Goal: Check status: Check status

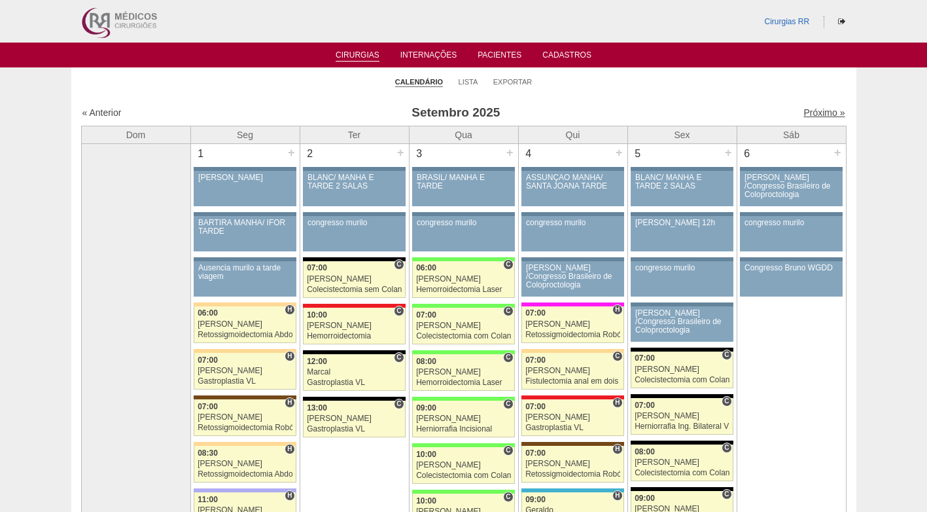
click at [815, 110] on link "Próximo »" at bounding box center [823, 112] width 41 height 10
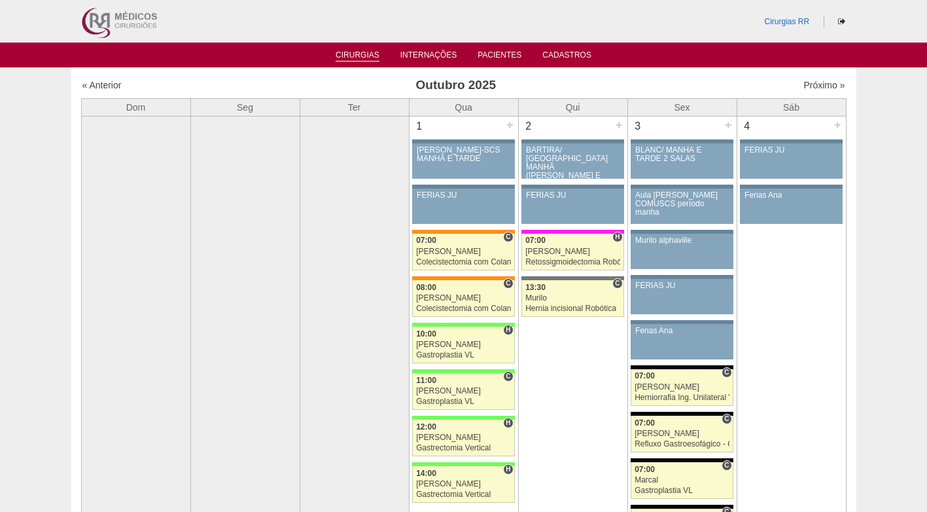
click at [345, 53] on link "Cirurgias" at bounding box center [358, 55] width 44 height 11
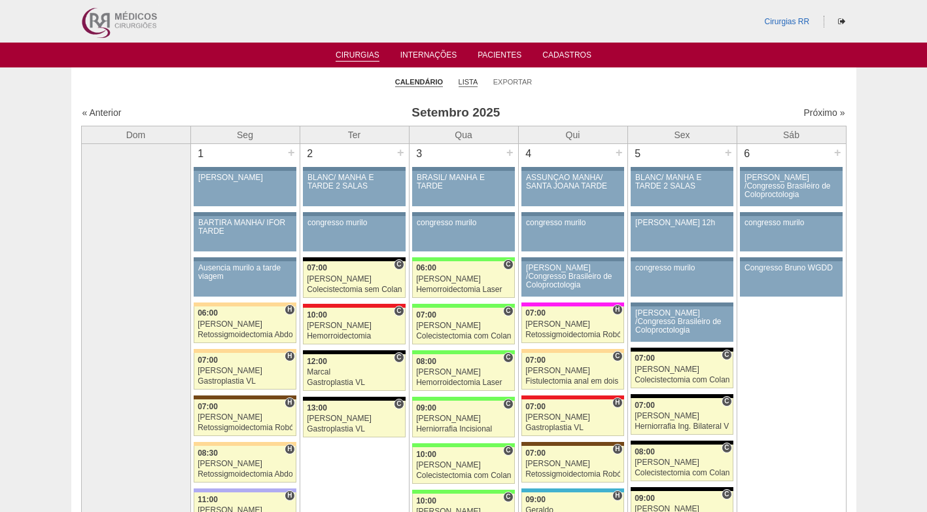
click at [467, 84] on link "Lista" at bounding box center [469, 82] width 20 height 10
click at [483, 75] on ul "Calendário Lista Exportar" at bounding box center [463, 80] width 785 height 27
click at [474, 82] on link "Lista" at bounding box center [469, 82] width 20 height 10
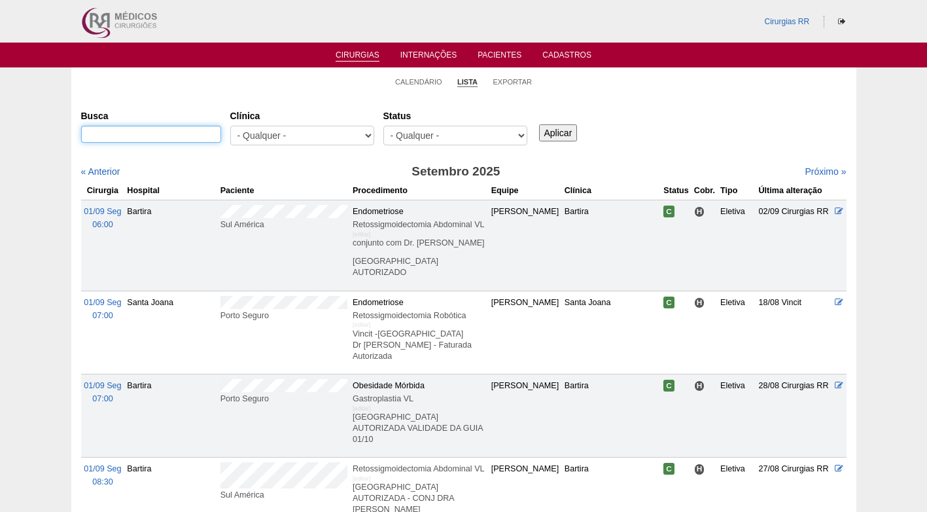
click at [152, 133] on input "Busca" at bounding box center [151, 134] width 140 height 17
paste input "Everton Coelho de Medeiros"
type input "Everton Coelho de Medeiros"
click at [546, 132] on input "Aplicar" at bounding box center [558, 132] width 39 height 17
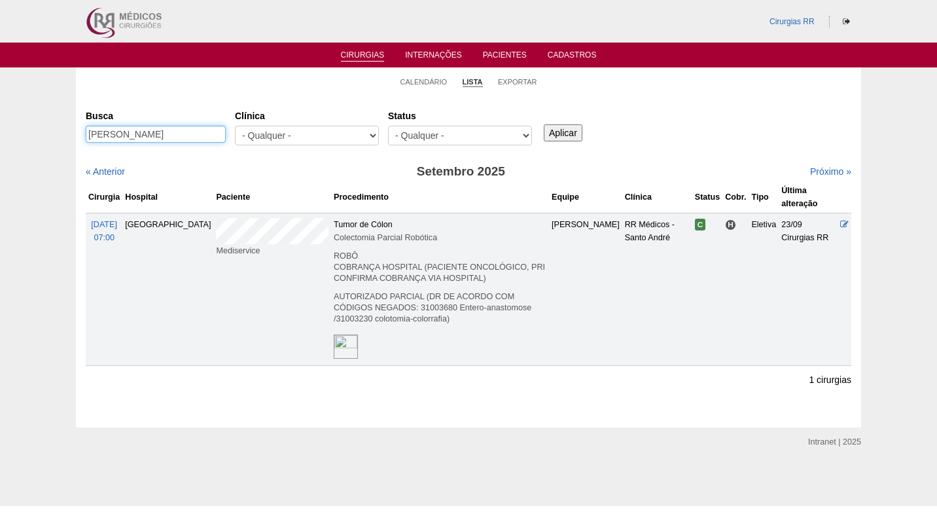
drag, startPoint x: 214, startPoint y: 136, endPoint x: 38, endPoint y: 136, distance: 176.0
click at [38, 136] on div "Calendário Lista Exportar Cirurgias [GEOGRAPHIC_DATA] [PERSON_NAME] [GEOGRAPHIC…" at bounding box center [468, 246] width 937 height 359
paste input "[PERSON_NAME]"
type input "[PERSON_NAME]"
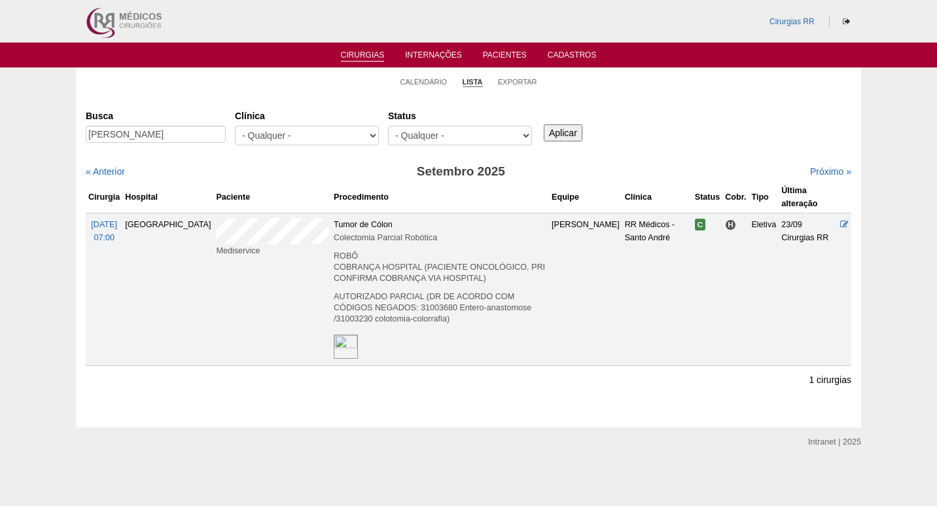
scroll to position [0, 0]
click at [572, 130] on input "Aplicar" at bounding box center [563, 132] width 39 height 17
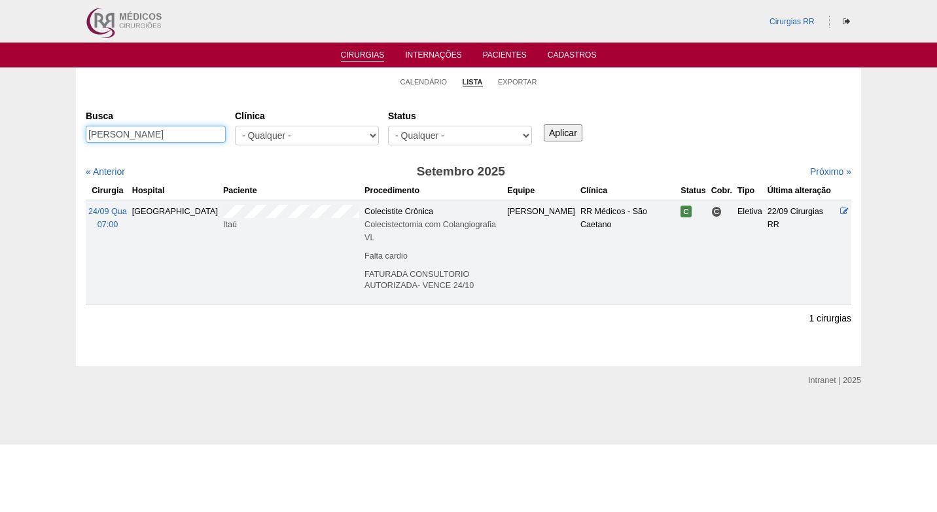
scroll to position [0, 2]
drag, startPoint x: 88, startPoint y: 132, endPoint x: 225, endPoint y: 133, distance: 136.7
click at [225, 133] on input "Tamires Diniz dos Santos Oliveira" at bounding box center [156, 134] width 140 height 17
paste input "Enoque Camara Per"
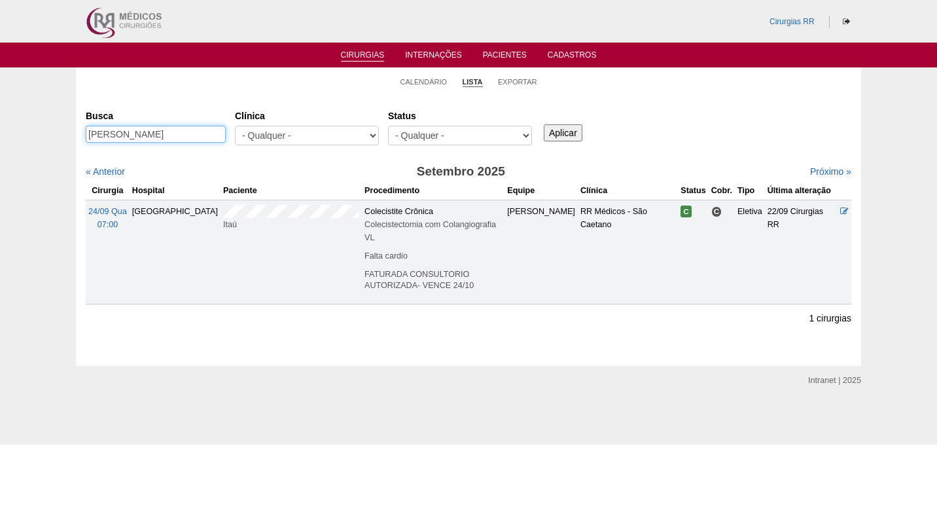
type input "[PERSON_NAME]"
click at [565, 132] on input "Aplicar" at bounding box center [563, 132] width 39 height 17
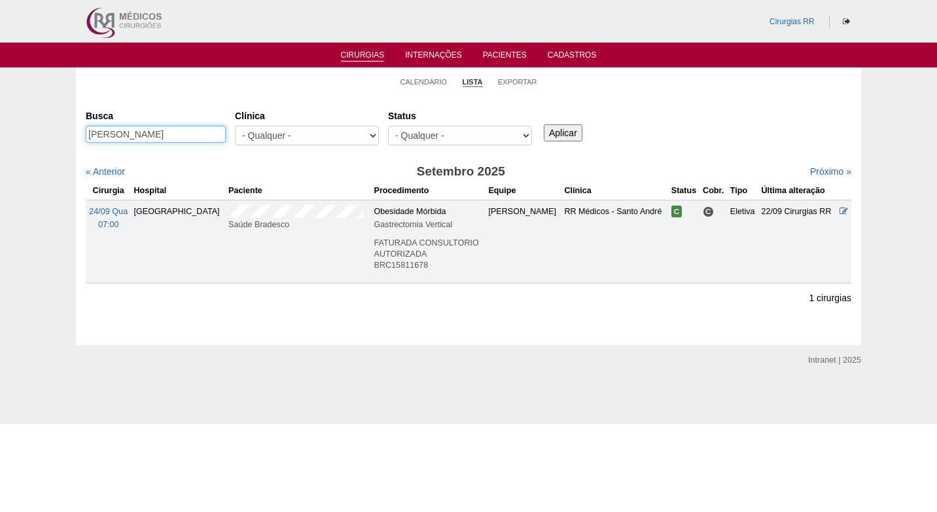
drag, startPoint x: 199, startPoint y: 134, endPoint x: 45, endPoint y: 128, distance: 153.9
click at [45, 128] on div "Calendário Lista Exportar Cirurgias [GEOGRAPHIC_DATA] [PERSON_NAME] [GEOGRAPHIC…" at bounding box center [468, 205] width 937 height 277
paste input "[PERSON_NAME]"
type input "[PERSON_NAME]"
click at [572, 130] on input "Aplicar" at bounding box center [563, 132] width 39 height 17
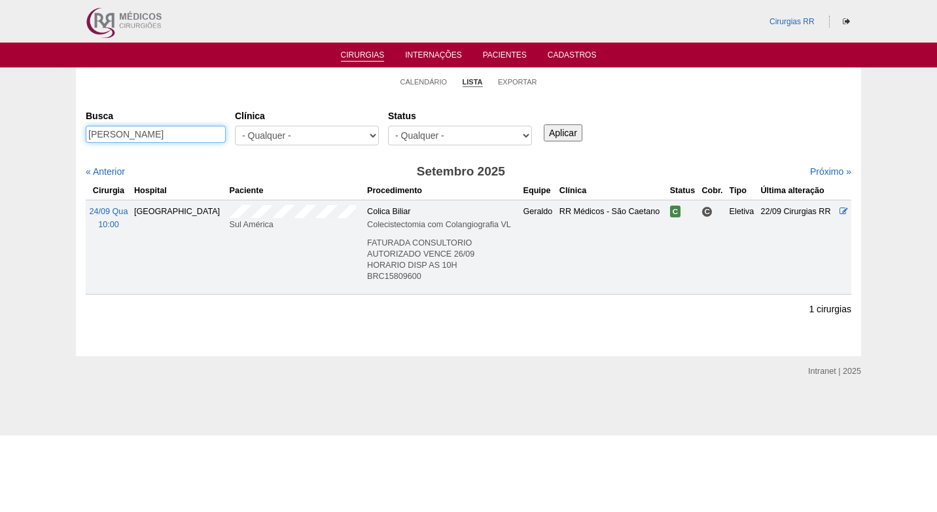
drag, startPoint x: 214, startPoint y: 135, endPoint x: 16, endPoint y: 135, distance: 198.2
click at [16, 135] on div "Calendário Lista Exportar Cirurgias Busca Robison Luiz Brites de Souza Clínica …" at bounding box center [468, 211] width 937 height 289
paste input "Mayara do Nascimento Galhardo Bonfim"
type input "Mayara do Nascimento Galhardo Bonfim"
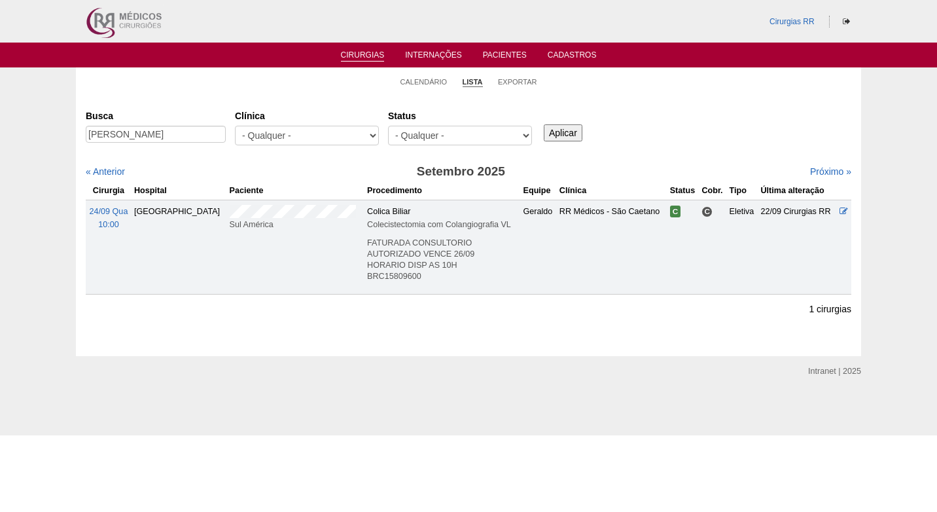
scroll to position [0, 0]
click at [563, 132] on input "Aplicar" at bounding box center [563, 132] width 39 height 17
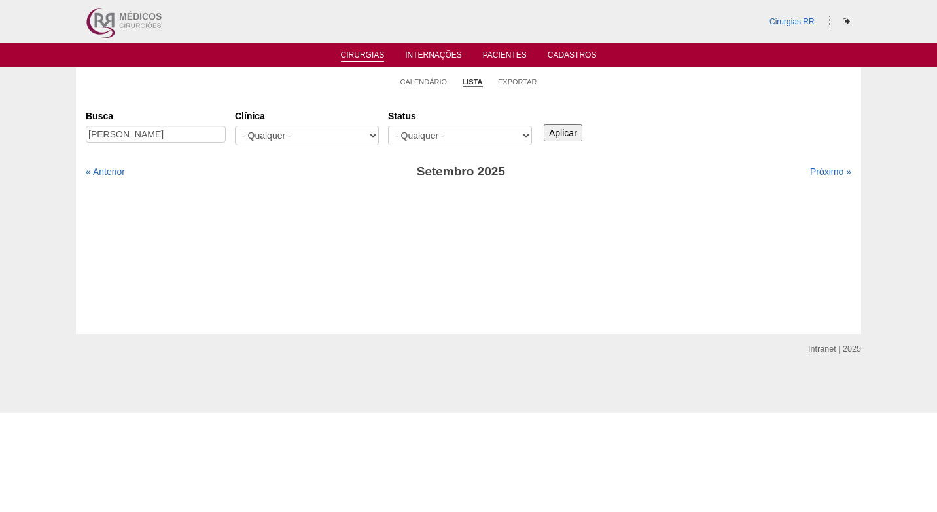
click at [666, 120] on div "Busca Mayara do Nascimento Galhardo Bonfim Clínica - Qualquer - 6R Alphaville A…" at bounding box center [468, 128] width 765 height 47
click at [761, 139] on div "Busca Mayara do Nascimento Galhardo Bonfim Clínica - Qualquer - 6R Alphaville A…" at bounding box center [468, 128] width 765 height 47
click at [832, 170] on link "Próximo »" at bounding box center [830, 171] width 41 height 10
click at [115, 171] on link "« Anterior" at bounding box center [105, 171] width 39 height 10
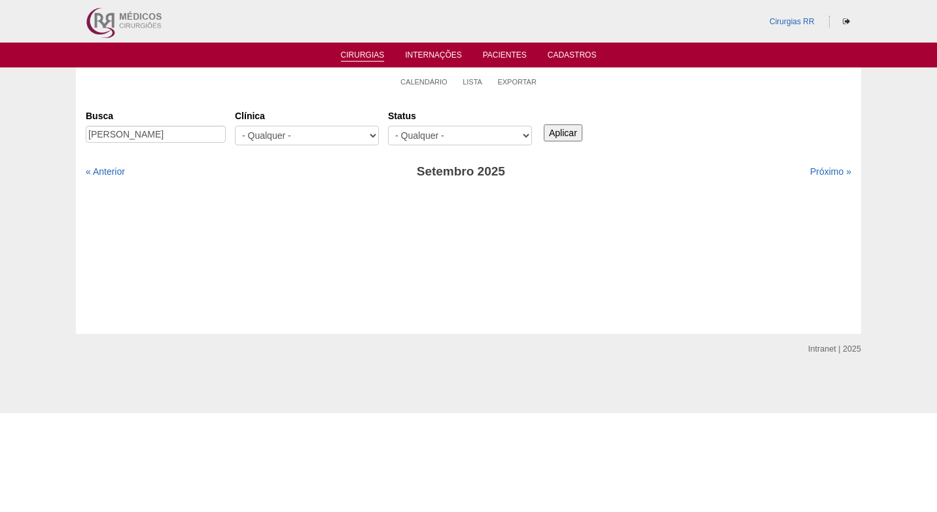
click at [252, 133] on div "Busca [PERSON_NAME] [GEOGRAPHIC_DATA] - Qualquer - 6R Alphaville Assunção Barti…" at bounding box center [468, 128] width 765 height 47
type input "Mayara"
click at [559, 131] on input "Aplicar" at bounding box center [563, 132] width 39 height 17
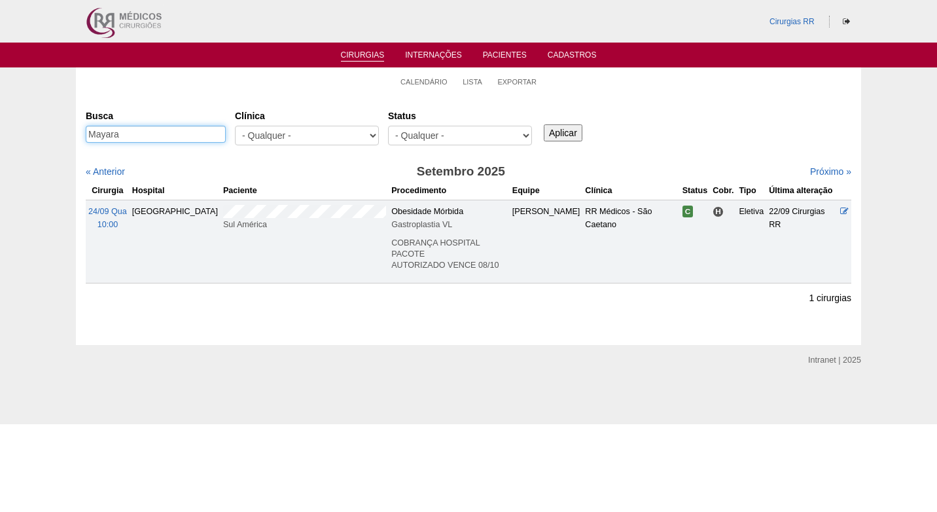
drag, startPoint x: 167, startPoint y: 134, endPoint x: 56, endPoint y: 137, distance: 111.9
click at [56, 137] on div "Calendário Lista Exportar Cirurgias Busca Mayara Clínica - Qualquer - 6R Alphav…" at bounding box center [468, 205] width 937 height 277
paste input "Ketlyn Biassi"
type input "Ketlyn Biassi"
click at [568, 130] on input "Aplicar" at bounding box center [563, 132] width 39 height 17
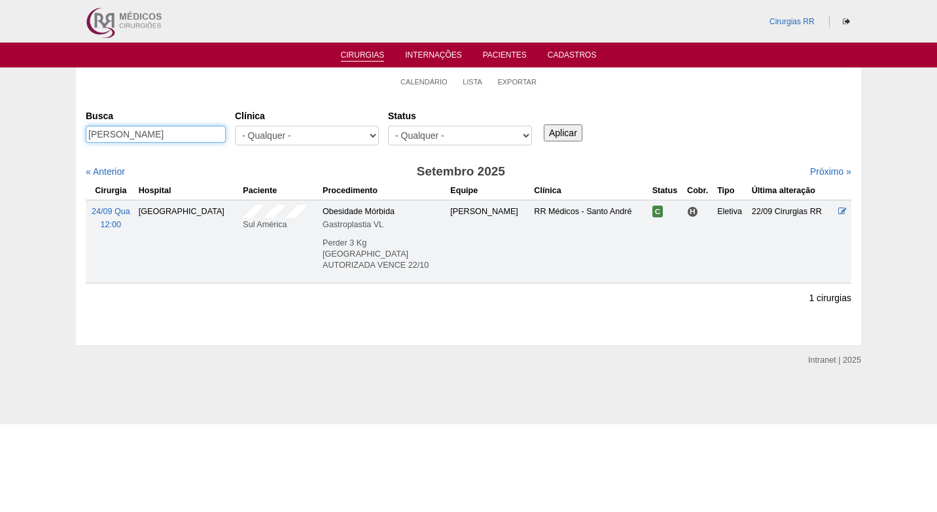
drag, startPoint x: 157, startPoint y: 133, endPoint x: 61, endPoint y: 133, distance: 95.5
click at [61, 133] on div "Calendário Lista Exportar Cirurgias [GEOGRAPHIC_DATA] [PERSON_NAME] [GEOGRAPHIC…" at bounding box center [468, 205] width 937 height 277
paste input "[PERSON_NAME]"
type input "[PERSON_NAME]"
click at [557, 132] on input "Aplicar" at bounding box center [563, 132] width 39 height 17
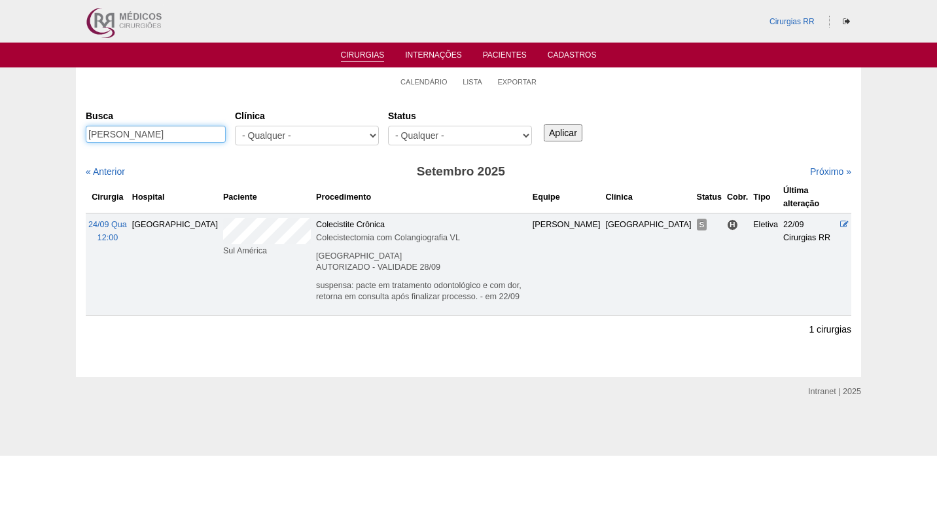
drag, startPoint x: 197, startPoint y: 133, endPoint x: 67, endPoint y: 127, distance: 129.7
click at [67, 127] on div "Calendário Lista Exportar Cirurgias [GEOGRAPHIC_DATA] [PERSON_NAME] [GEOGRAPHIC…" at bounding box center [468, 221] width 937 height 309
paste input "[PERSON_NAME]"
type input "[PERSON_NAME]"
click at [559, 134] on input "Aplicar" at bounding box center [563, 132] width 39 height 17
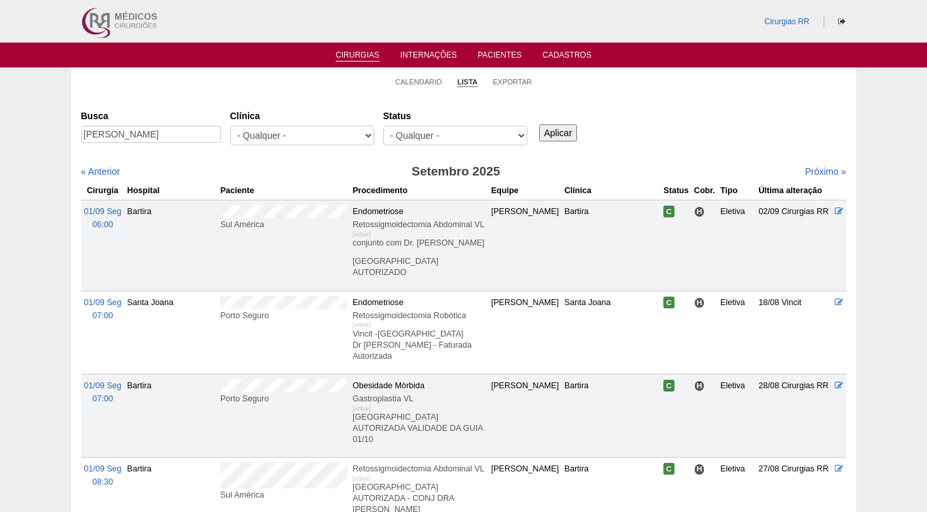
click at [143, 134] on input "[PERSON_NAME]" at bounding box center [151, 134] width 140 height 17
type input "[PERSON_NAME]"
click at [556, 129] on input "Aplicar" at bounding box center [558, 132] width 39 height 17
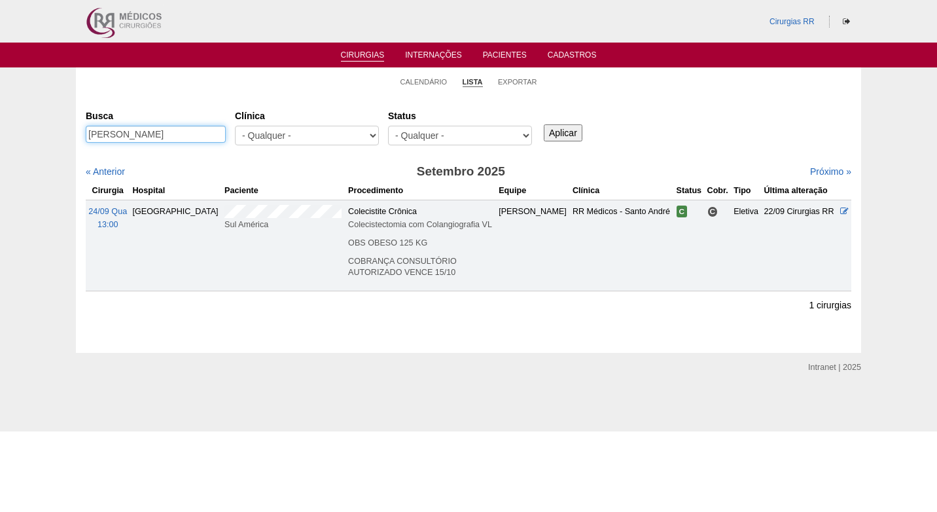
drag, startPoint x: 207, startPoint y: 135, endPoint x: 90, endPoint y: 133, distance: 116.5
click at [90, 133] on input "[PERSON_NAME]" at bounding box center [156, 134] width 140 height 17
paste input "[PERSON_NAME]"
type input "[PERSON_NAME]"
click at [557, 130] on input "Aplicar" at bounding box center [563, 132] width 39 height 17
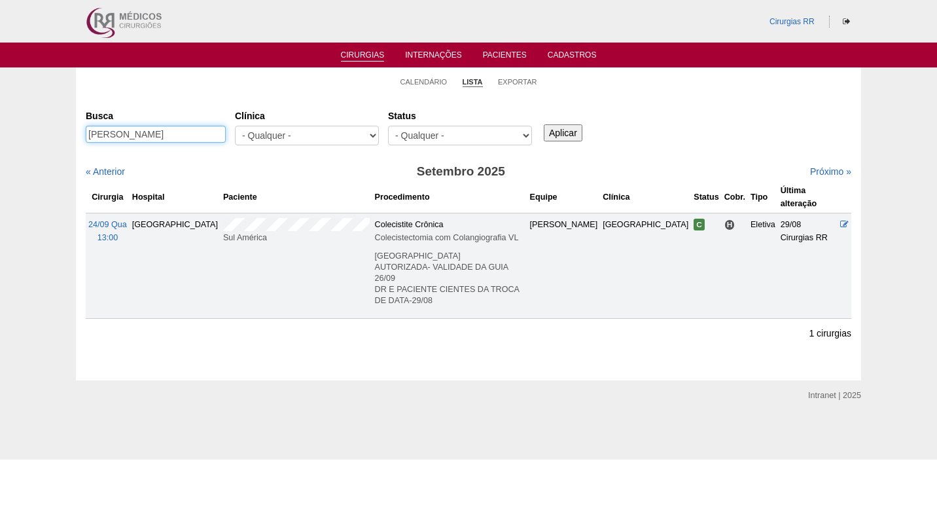
drag, startPoint x: 211, startPoint y: 133, endPoint x: 74, endPoint y: 139, distance: 137.5
click at [74, 139] on div "Calendário Lista Exportar Cirurgias [GEOGRAPHIC_DATA] [PERSON_NAME] [GEOGRAPHIC…" at bounding box center [468, 223] width 937 height 313
paste input "ose [PERSON_NAME] do Couto"
type input "[PERSON_NAME] do Couto"
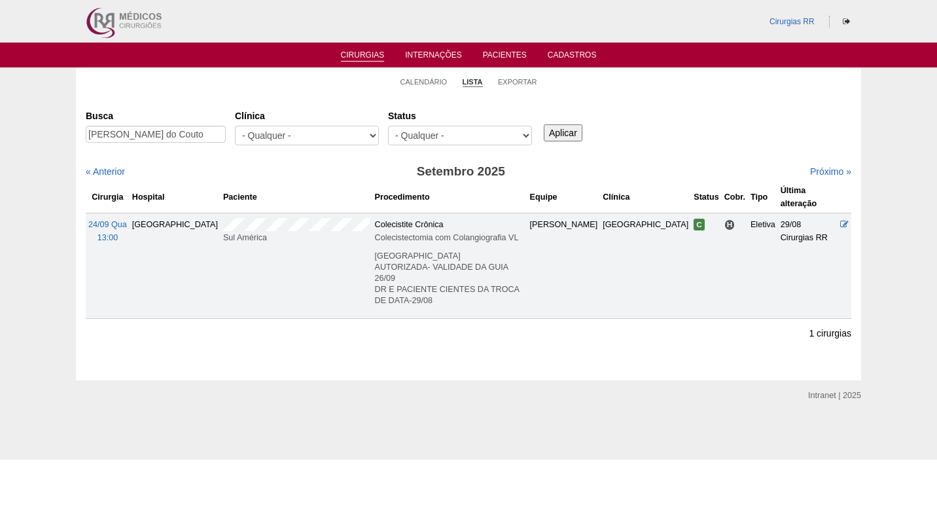
scroll to position [0, 0]
click at [561, 134] on input "Aplicar" at bounding box center [563, 132] width 39 height 17
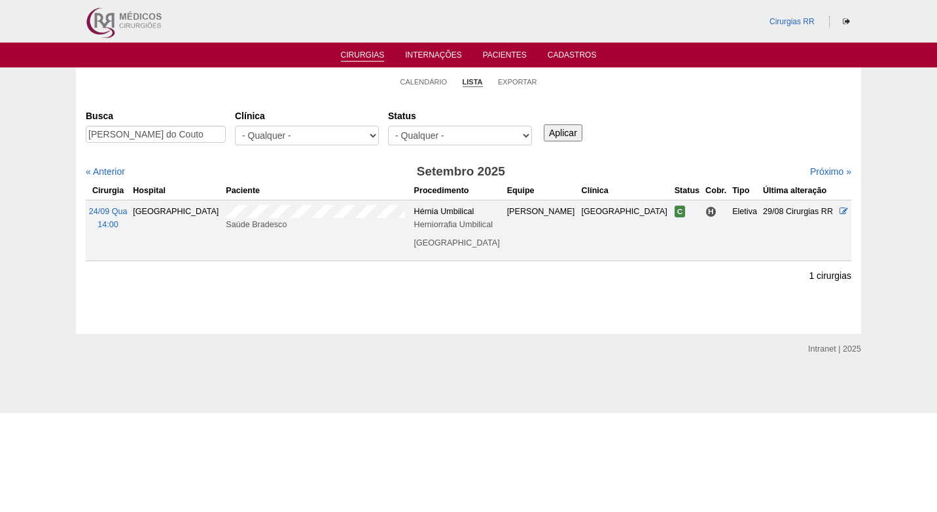
click at [630, 139] on div "Busca [PERSON_NAME] do Couto [GEOGRAPHIC_DATA] - Qualquer - 6R Alphaville Assun…" at bounding box center [468, 128] width 765 height 47
drag, startPoint x: 90, startPoint y: 136, endPoint x: 230, endPoint y: 135, distance: 140.0
click at [230, 135] on div "Busca [PERSON_NAME] do Couto" at bounding box center [160, 127] width 149 height 44
paste input "[PERSON_NAME]"
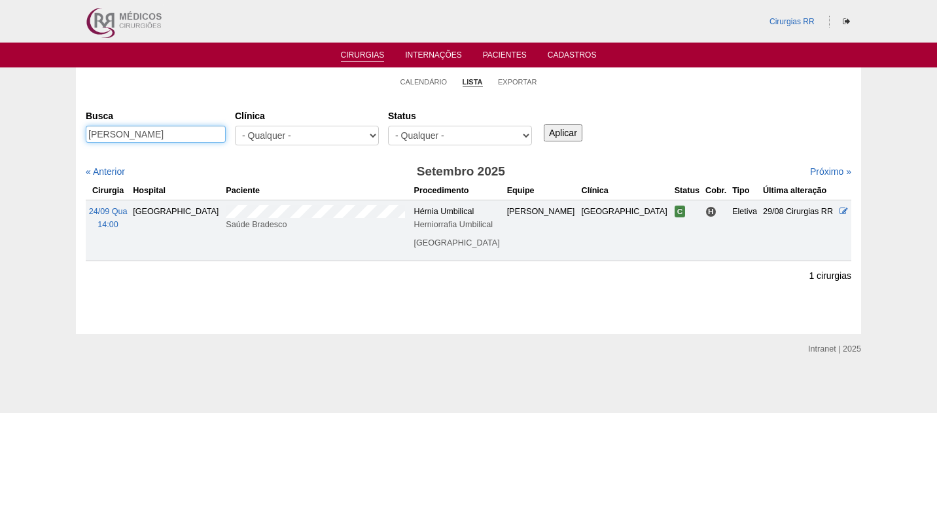
scroll to position [0, 0]
type input "[PERSON_NAME]"
drag, startPoint x: 558, startPoint y: 140, endPoint x: 561, endPoint y: 134, distance: 6.7
click at [561, 134] on input "Aplicar" at bounding box center [563, 132] width 39 height 17
click at [564, 130] on input "Aplicar" at bounding box center [563, 132] width 39 height 17
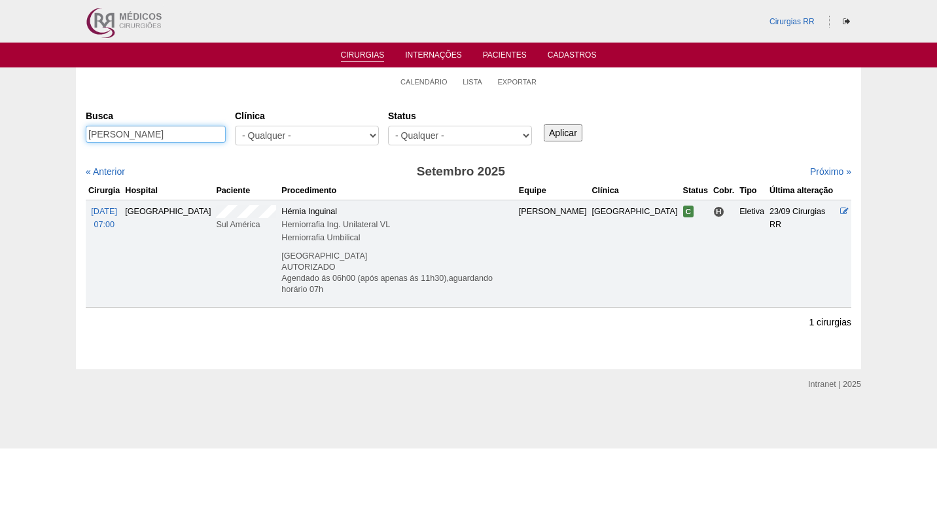
drag, startPoint x: 169, startPoint y: 133, endPoint x: 73, endPoint y: 133, distance: 96.8
click at [73, 133] on div "Calendário Lista Exportar Cirurgias [GEOGRAPHIC_DATA] [PERSON_NAME] [GEOGRAPHIC…" at bounding box center [468, 218] width 937 height 302
paste input "[PERSON_NAME] Rotondani Rago"
type input "[PERSON_NAME] Rotondani Rago"
click at [557, 133] on input "Aplicar" at bounding box center [563, 132] width 39 height 17
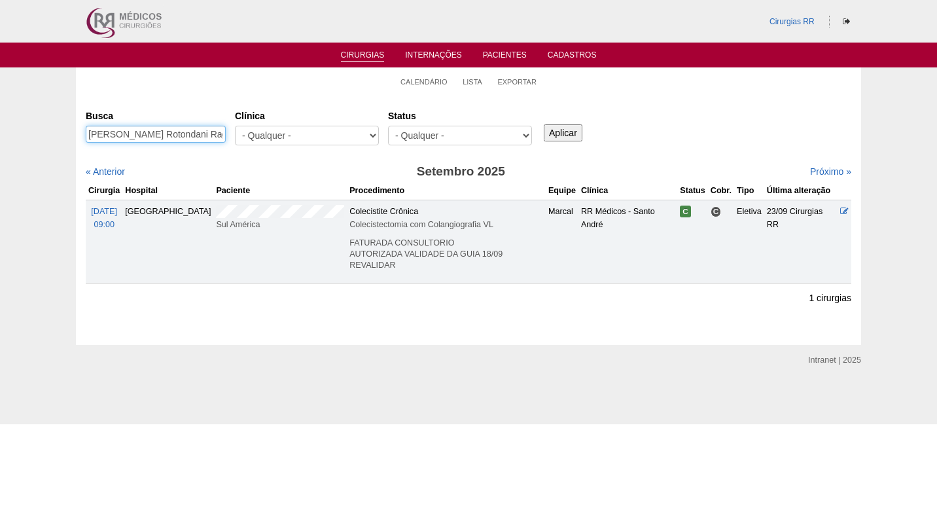
drag, startPoint x: 88, startPoint y: 134, endPoint x: 226, endPoint y: 130, distance: 137.5
click at [226, 130] on div "Busca Mariana Goulart Rotondani Rago" at bounding box center [160, 127] width 149 height 44
paste input "Lucas Prado Guiral"
type input "Lucas Prado Guiral"
click at [558, 135] on input "Aplicar" at bounding box center [563, 132] width 39 height 17
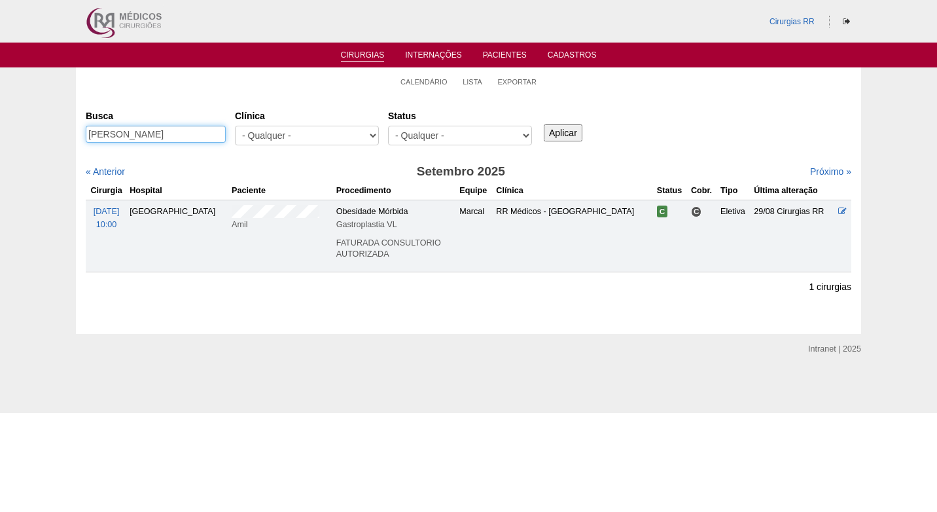
drag, startPoint x: 172, startPoint y: 128, endPoint x: 58, endPoint y: 137, distance: 114.2
click at [58, 137] on div "Calendário Lista Exportar Cirurgias Busca Lucas Prado Guiral Clínica - Qualquer…" at bounding box center [468, 200] width 937 height 266
paste input "Mayla Ferrari Felici"
type input "Mayla Ferrari Felici"
drag, startPoint x: 563, startPoint y: 129, endPoint x: 538, endPoint y: 134, distance: 24.8
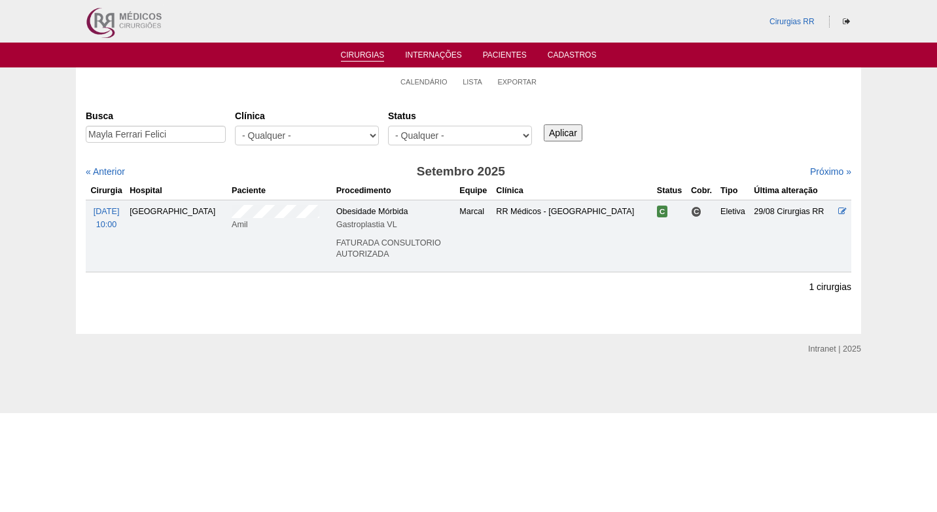
click at [560, 132] on input "Aplicar" at bounding box center [563, 132] width 39 height 17
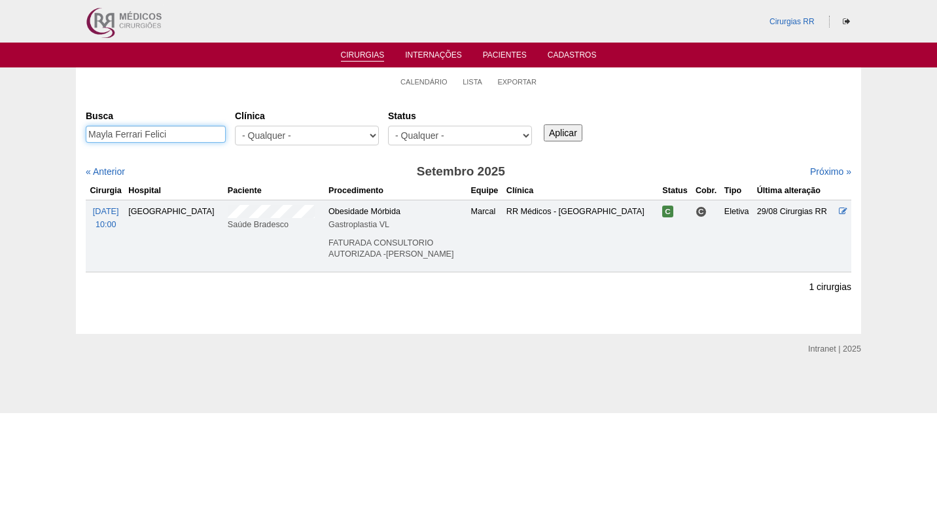
drag, startPoint x: 180, startPoint y: 133, endPoint x: 79, endPoint y: 137, distance: 100.8
click at [79, 137] on div "Cirurgias Busca Mayla Ferrari Felici Clínica - Qualquer - 6R Alphaville Assunçã…" at bounding box center [468, 214] width 785 height 239
paste input "Ercilio Cirillo Junior"
type input "Ercilio Cirillo Junior"
click at [552, 128] on input "Aplicar" at bounding box center [563, 132] width 39 height 17
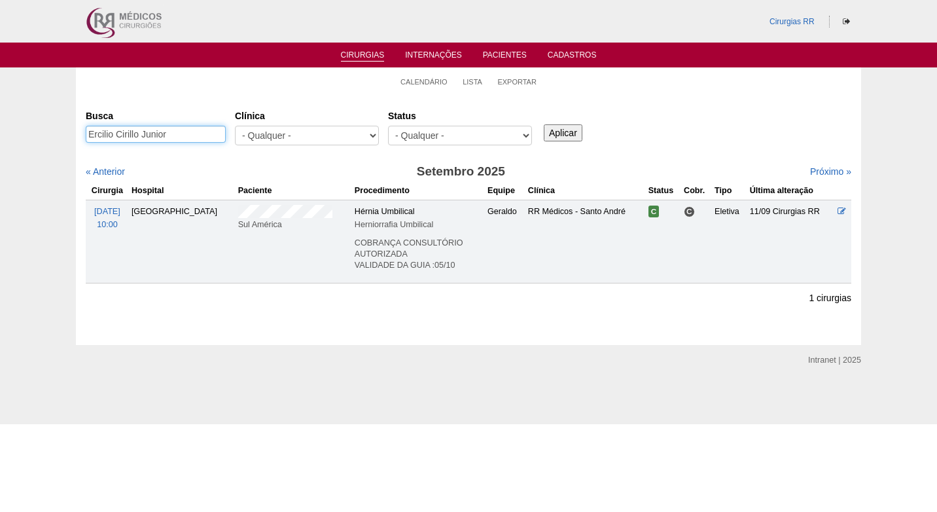
drag, startPoint x: 187, startPoint y: 132, endPoint x: 74, endPoint y: 134, distance: 113.2
click at [74, 134] on div "Calendário Lista Exportar Cirurgias Busca Ercilio Cirillo Junior Clínica - Qual…" at bounding box center [468, 205] width 937 height 277
paste input "[PERSON_NAME]"
type input "[PERSON_NAME]"
click at [570, 132] on input "Aplicar" at bounding box center [563, 132] width 39 height 17
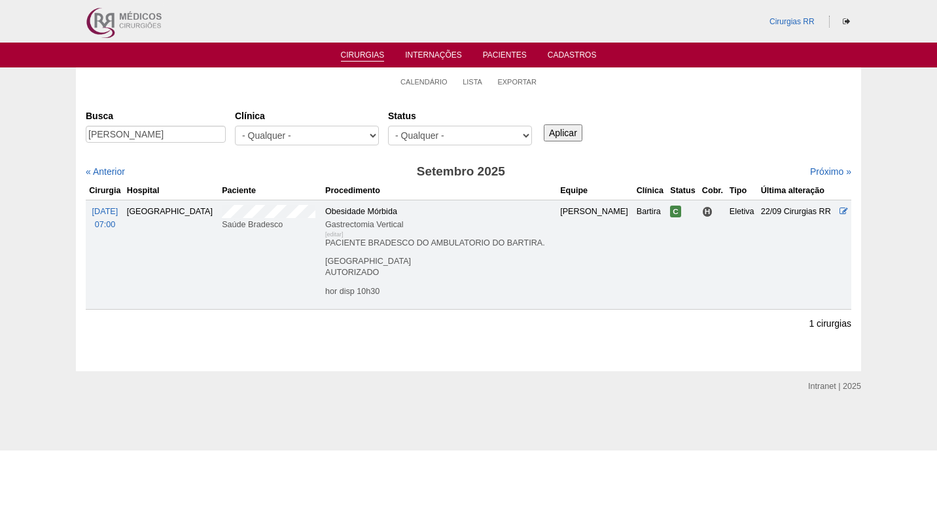
click at [650, 136] on div "Busca [PERSON_NAME] [GEOGRAPHIC_DATA] - Qualquer - 6R Alphaville Assunção Barti…" at bounding box center [468, 128] width 765 height 47
click at [689, 133] on div "Busca [PERSON_NAME] [GEOGRAPHIC_DATA] - Qualquer - 6R Alphaville Assunção Barti…" at bounding box center [468, 128] width 765 height 47
drag, startPoint x: 118, startPoint y: 136, endPoint x: 82, endPoint y: 136, distance: 35.3
click at [82, 136] on div "Cirurgias [GEOGRAPHIC_DATA] [PERSON_NAME] [GEOGRAPHIC_DATA] - Qualquer - 6R Alp…" at bounding box center [468, 233] width 785 height 276
paste input "[PERSON_NAME]"
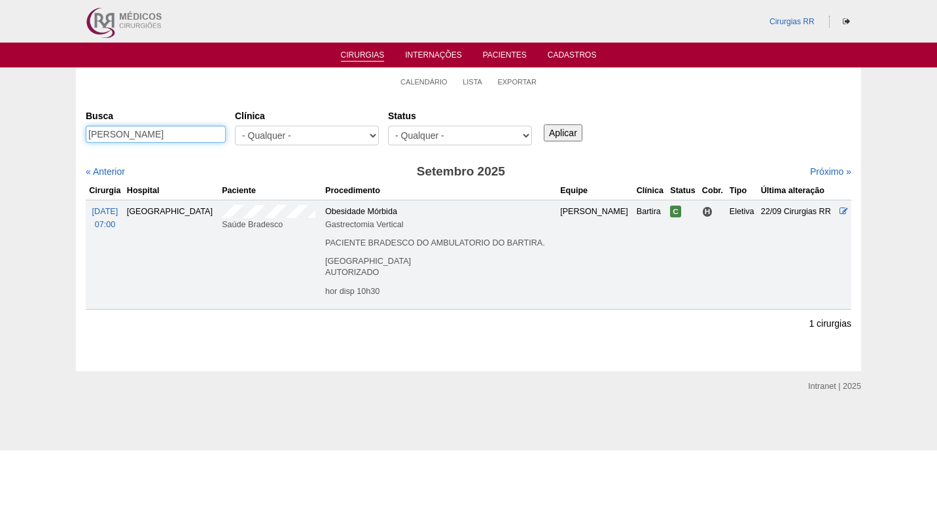
type input "[PERSON_NAME]"
click at [561, 126] on input "Aplicar" at bounding box center [563, 132] width 39 height 17
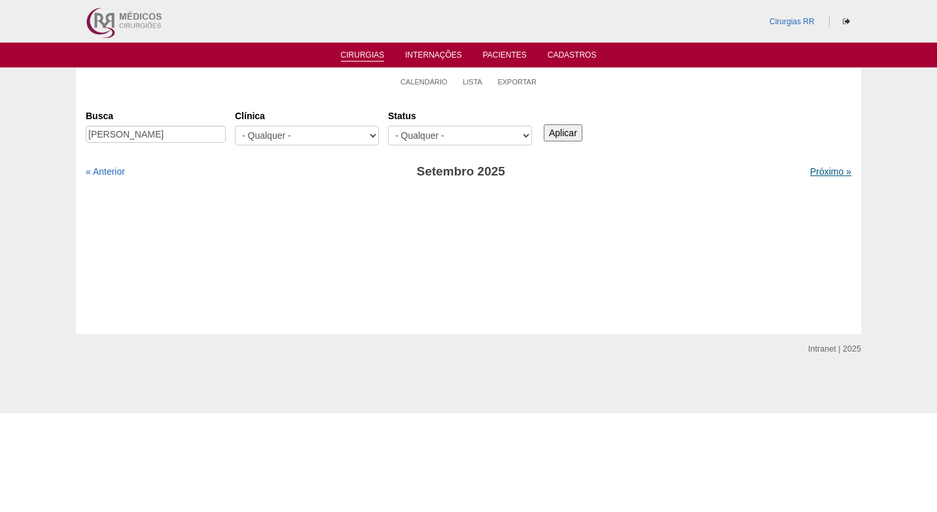
click at [818, 167] on div "Busca Tacila Karen Santos Oliveira Clínica - Qualquer - 6R Alphaville Assunção …" at bounding box center [468, 143] width 765 height 77
click at [818, 168] on link "Próximo »" at bounding box center [830, 171] width 41 height 10
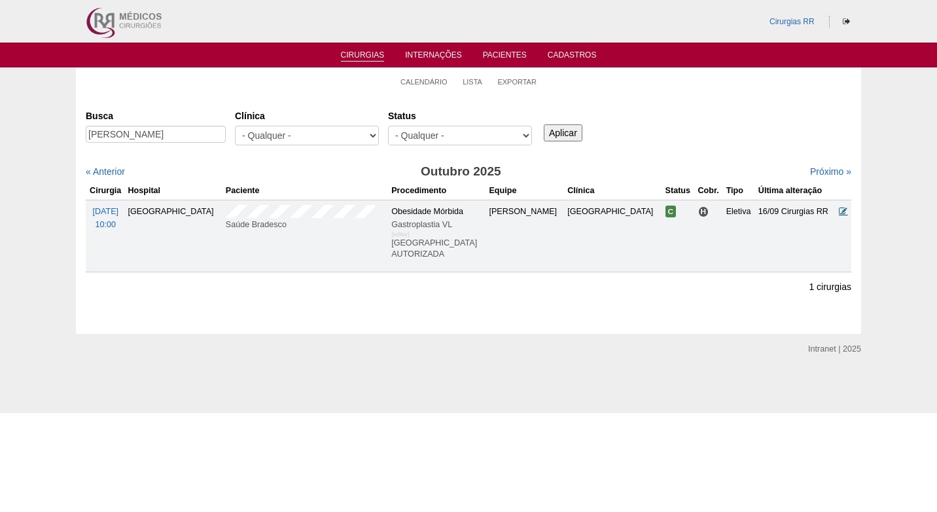
click at [841, 212] on icon at bounding box center [843, 211] width 9 height 9
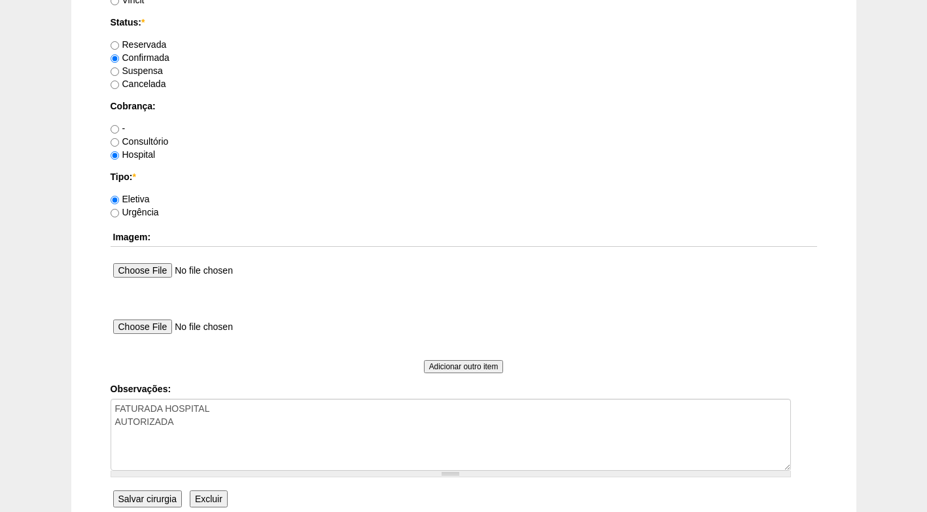
scroll to position [1174, 0]
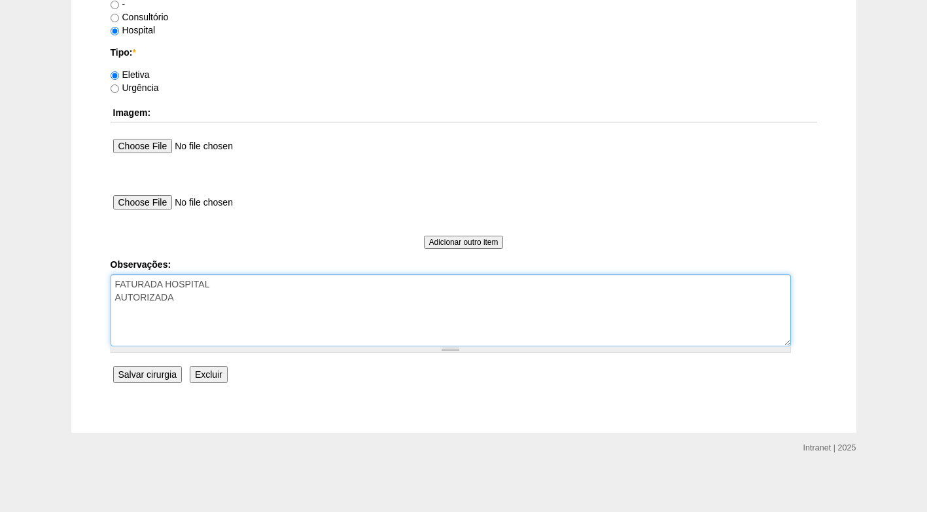
click at [300, 307] on textarea "FATURADA HOSPITAL AUTORIZADA" at bounding box center [451, 310] width 680 height 72
click at [175, 312] on textarea "FATURADA HOSPITAL AUTORIZADA" at bounding box center [451, 310] width 680 height 72
type textarea "FATURADA HOSPITAL AUTORIZADA horário disponível ás 11h"
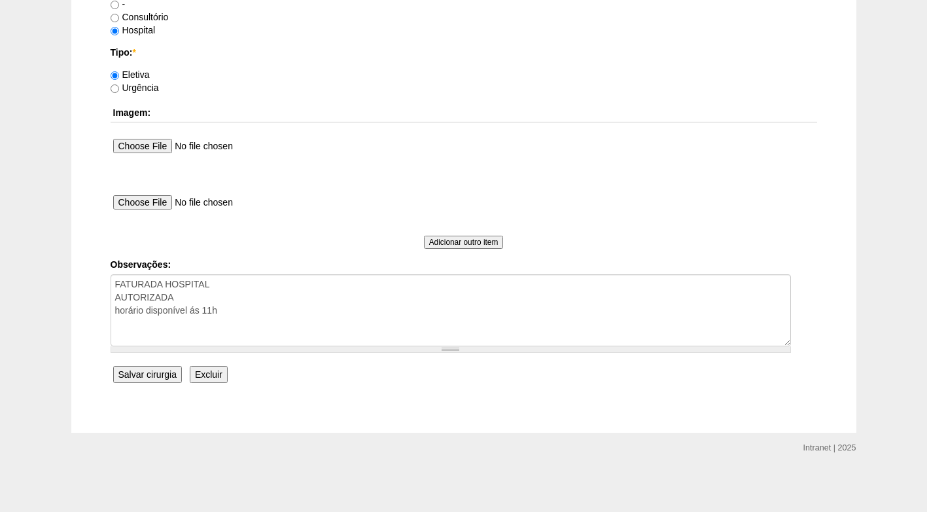
click at [162, 373] on input "Salvar cirurgia" at bounding box center [147, 374] width 69 height 17
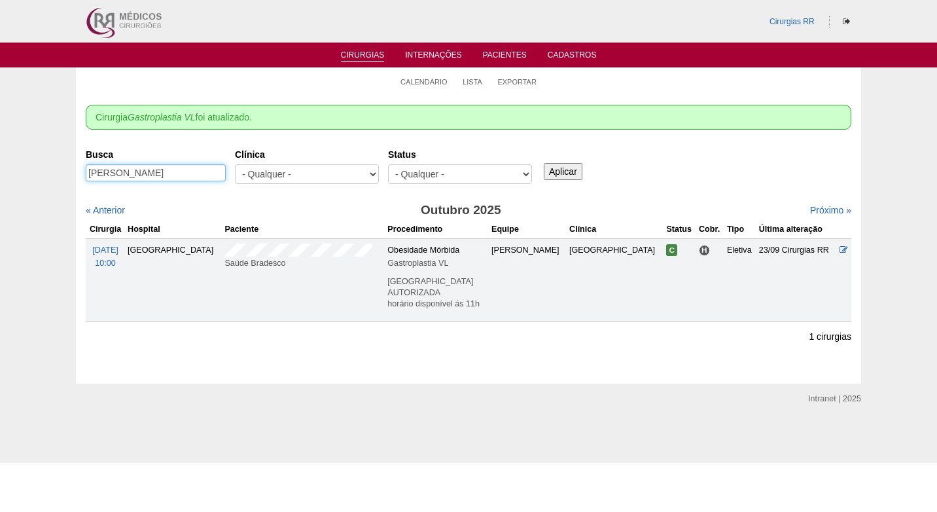
drag, startPoint x: 219, startPoint y: 169, endPoint x: 63, endPoint y: 178, distance: 155.9
click at [63, 178] on div "Calendário Lista Exportar Cirurgia Gastroplastia VL foi atualizado. Cirurgias […" at bounding box center [468, 225] width 937 height 316
paste input "iago Batalha de [GEOGRAPHIC_DATA]"
type input "[PERSON_NAME] de Souza"
click at [557, 163] on input "Aplicar" at bounding box center [563, 171] width 39 height 17
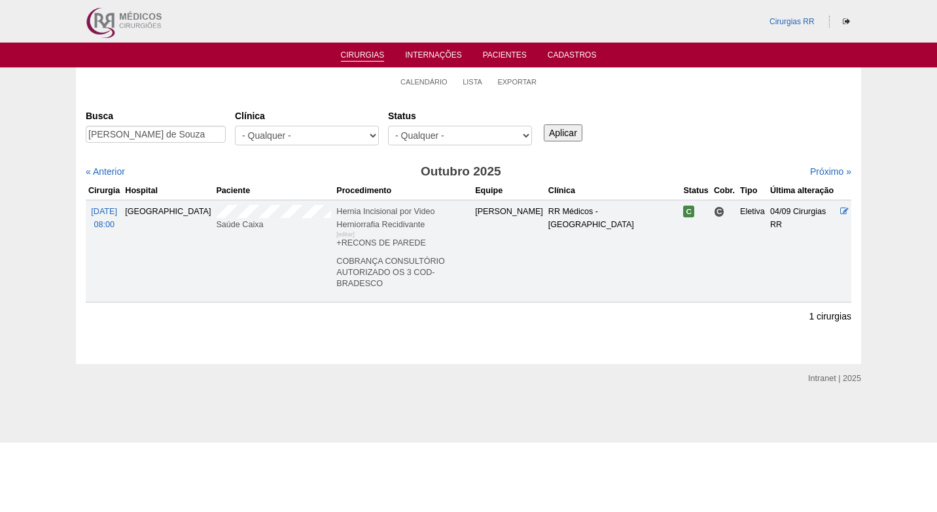
click at [693, 154] on div "Busca Tiago Batalha de Souza Clínica - Qualquer - 6R Alphaville Assunção Bartir…" at bounding box center [468, 203] width 765 height 197
drag, startPoint x: 186, startPoint y: 135, endPoint x: 71, endPoint y: 141, distance: 115.3
click at [71, 141] on div "Calendário Lista Exportar Cirurgias Busca Tiago Batalha de Souza Clínica - Qual…" at bounding box center [468, 215] width 937 height 296
paste input "Claudia Regina Carvalho de Almeid"
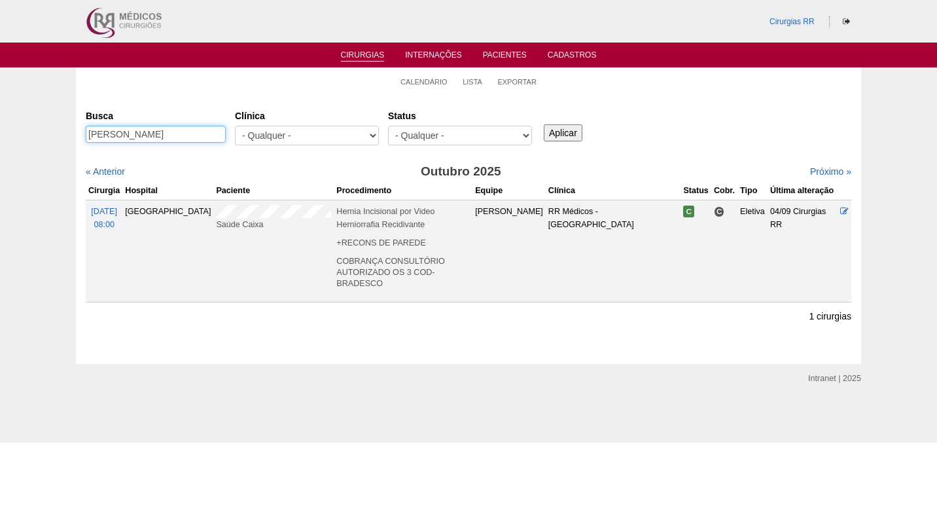
type input "[PERSON_NAME]"
click at [566, 130] on input "Aplicar" at bounding box center [563, 132] width 39 height 17
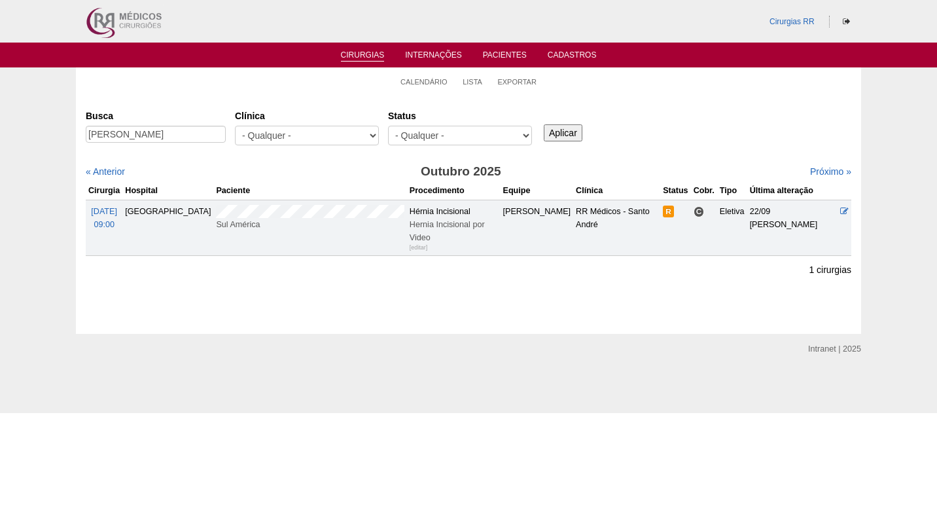
click at [659, 138] on div "Busca [PERSON_NAME] [GEOGRAPHIC_DATA] - Qualquer - 6R Alphaville Assunção Barti…" at bounding box center [468, 128] width 765 height 47
click at [845, 208] on icon at bounding box center [844, 211] width 9 height 9
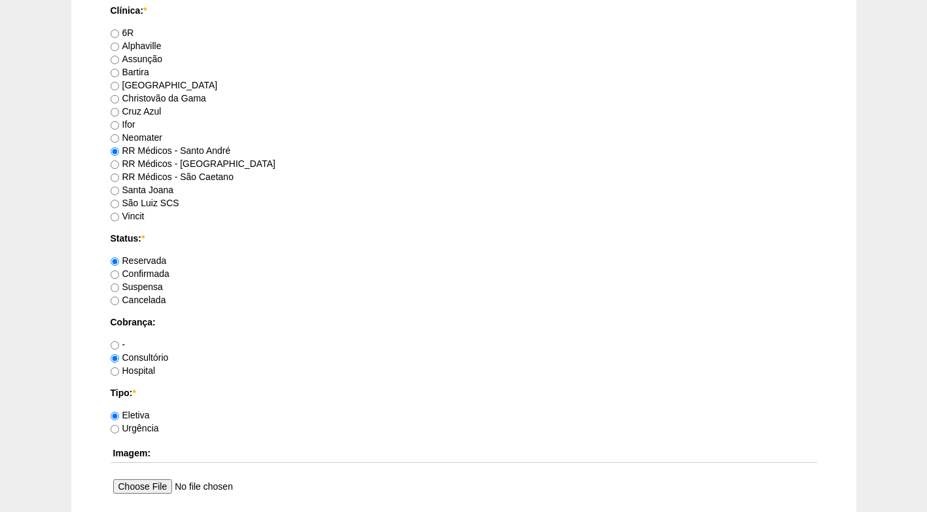
scroll to position [851, 0]
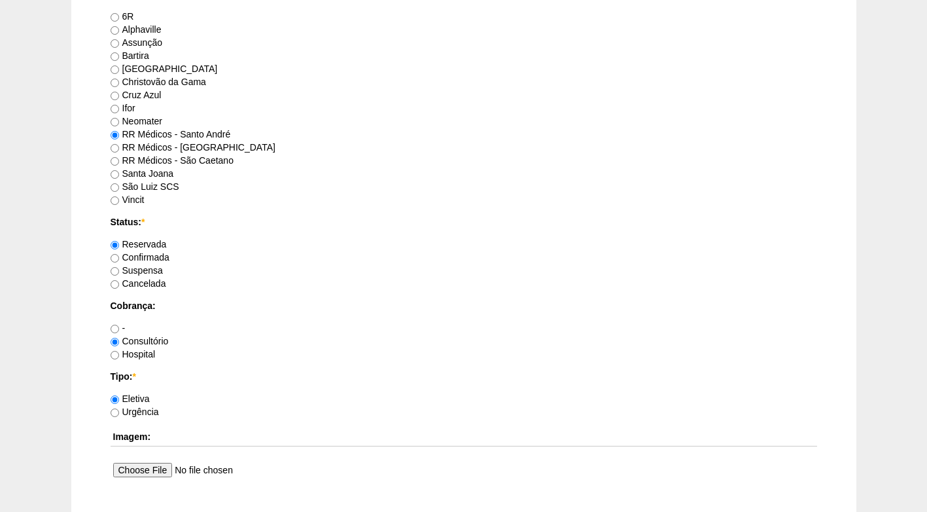
click at [164, 260] on label "Confirmada" at bounding box center [140, 257] width 59 height 10
click at [119, 260] on input "Confirmada" at bounding box center [115, 258] width 9 height 9
radio input "true"
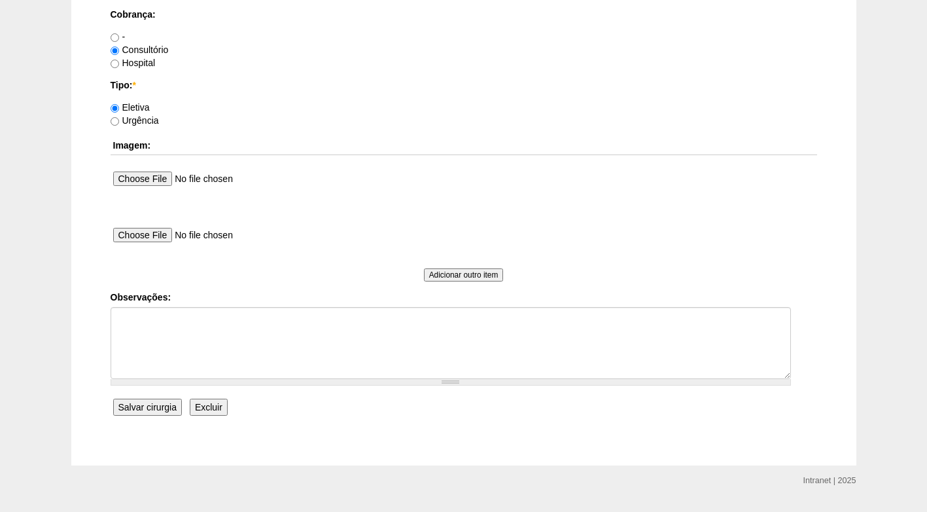
scroll to position [1174, 0]
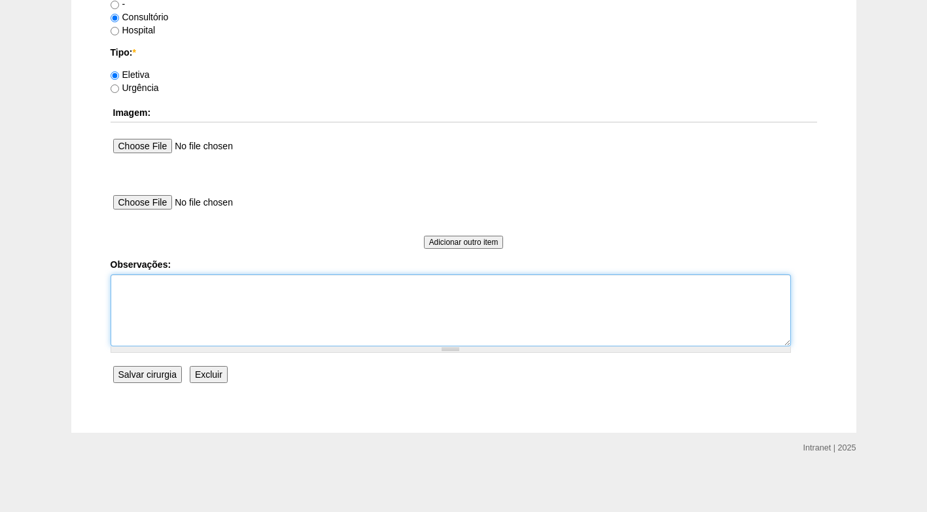
click at [198, 285] on textarea "Observações:" at bounding box center [451, 310] width 680 height 72
type textarea "f"
type textarea "FATURADO CONSULTÓRIO"
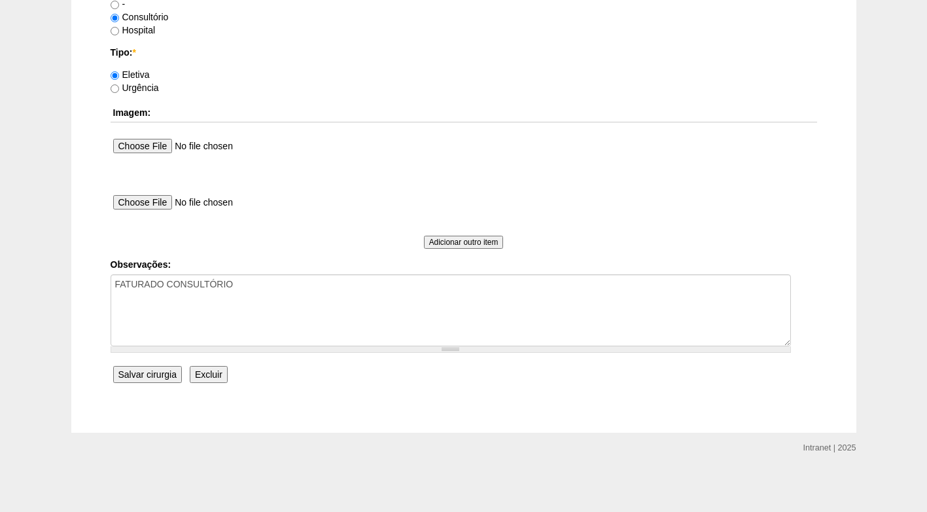
click at [162, 377] on input "Salvar cirurgia" at bounding box center [147, 374] width 69 height 17
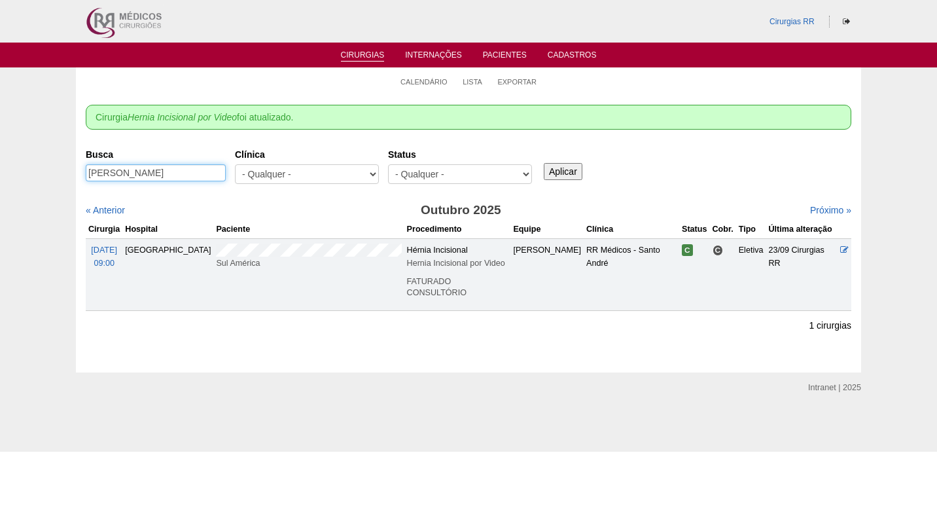
scroll to position [0, 15]
drag, startPoint x: 86, startPoint y: 174, endPoint x: 249, endPoint y: 175, distance: 162.9
click at [249, 175] on div "Busca [PERSON_NAME] [GEOGRAPHIC_DATA] - Qualquer - 6R Alphaville Assunção Barti…" at bounding box center [468, 166] width 765 height 47
paste input "[PERSON_NAME]"
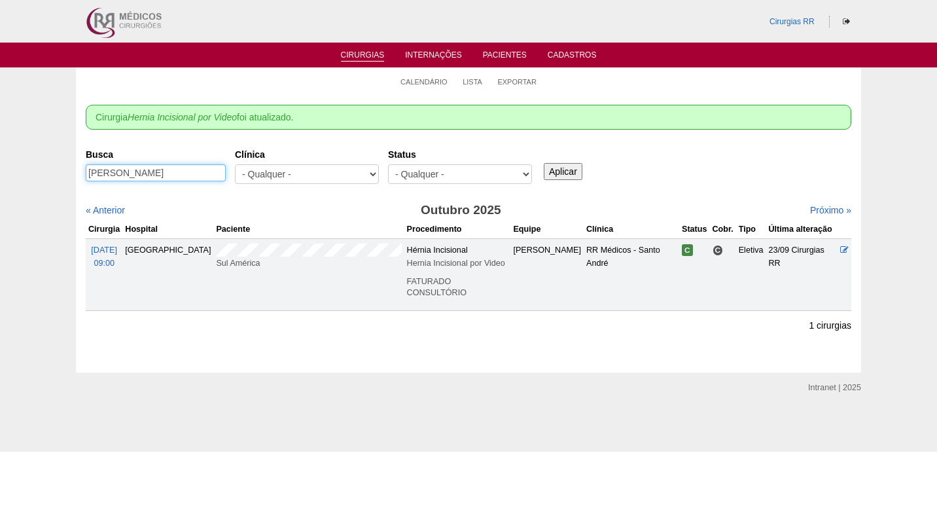
type input "[PERSON_NAME]"
click at [550, 166] on input "Aplicar" at bounding box center [563, 171] width 39 height 17
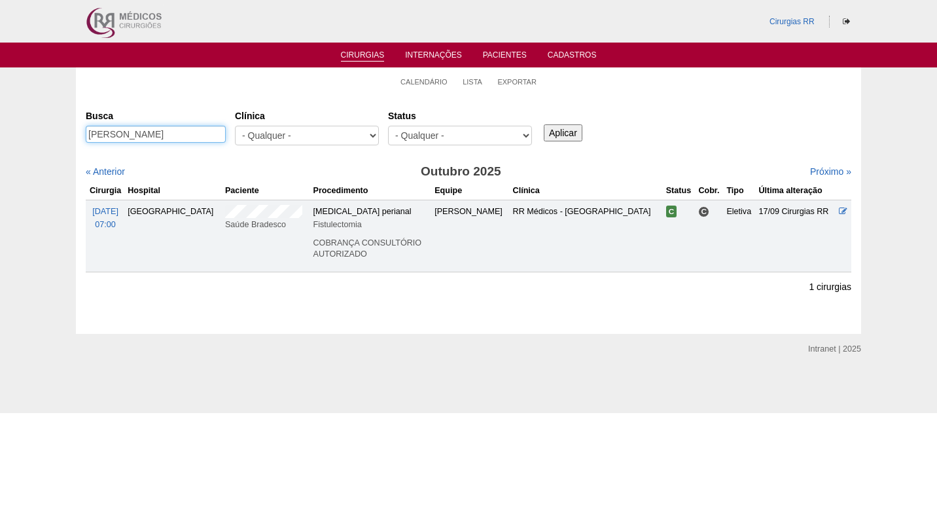
drag, startPoint x: 166, startPoint y: 136, endPoint x: 54, endPoint y: 135, distance: 111.2
click at [54, 135] on div "Calendário Lista Exportar Cirurgias Busca Odair Garofalo Clínica - Qualquer - 6…" at bounding box center [468, 200] width 937 height 266
paste input "Ligia Farias Araga"
type input "Ligia Farias Aragao"
click at [557, 135] on input "Aplicar" at bounding box center [563, 132] width 39 height 17
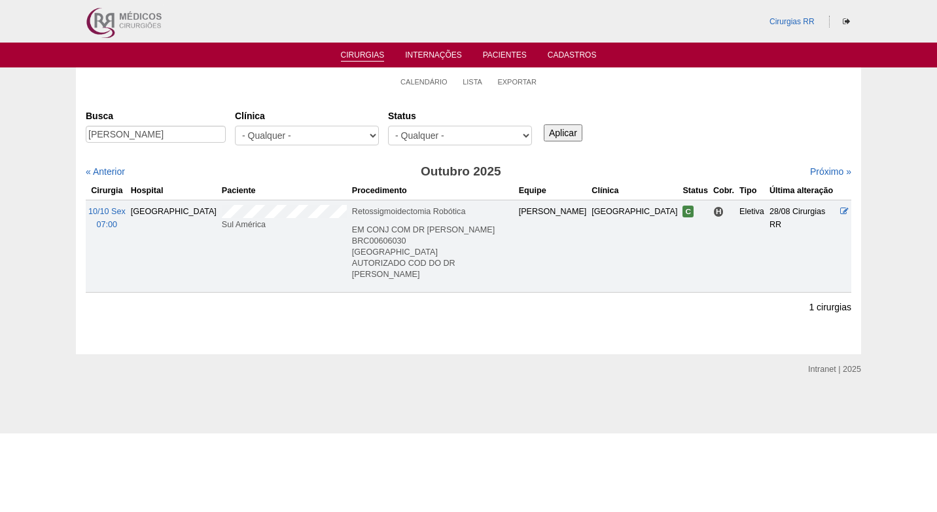
click at [266, 171] on div "« Anterior" at bounding box center [178, 171] width 184 height 13
drag, startPoint x: 152, startPoint y: 135, endPoint x: 77, endPoint y: 138, distance: 74.7
click at [73, 137] on div "Calendário Lista Exportar Cirurgias Busca Ligia Farias Aragao Clínica - Qualque…" at bounding box center [468, 210] width 937 height 287
paste input "Margot Paon de Andrade Garcia"
type input "Margot Paon de Andrade Garcia"
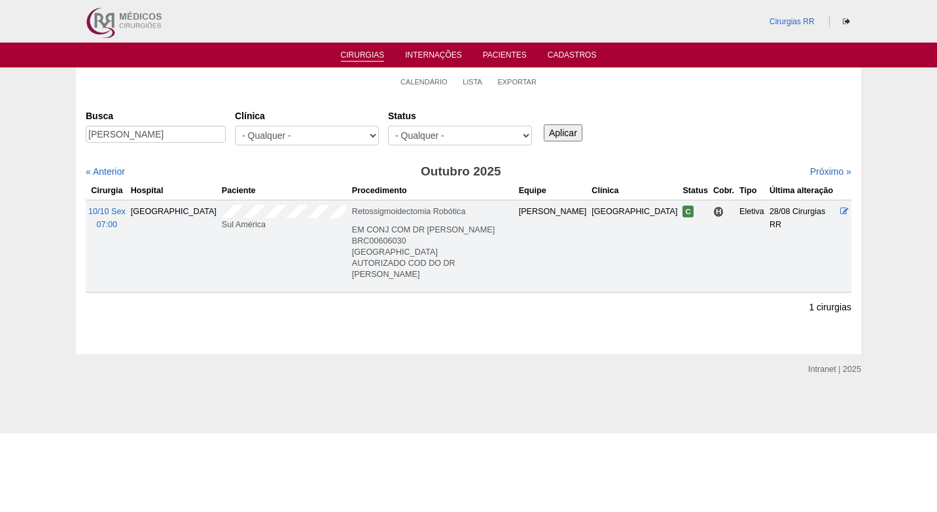
click at [568, 135] on input "Aplicar" at bounding box center [563, 132] width 39 height 17
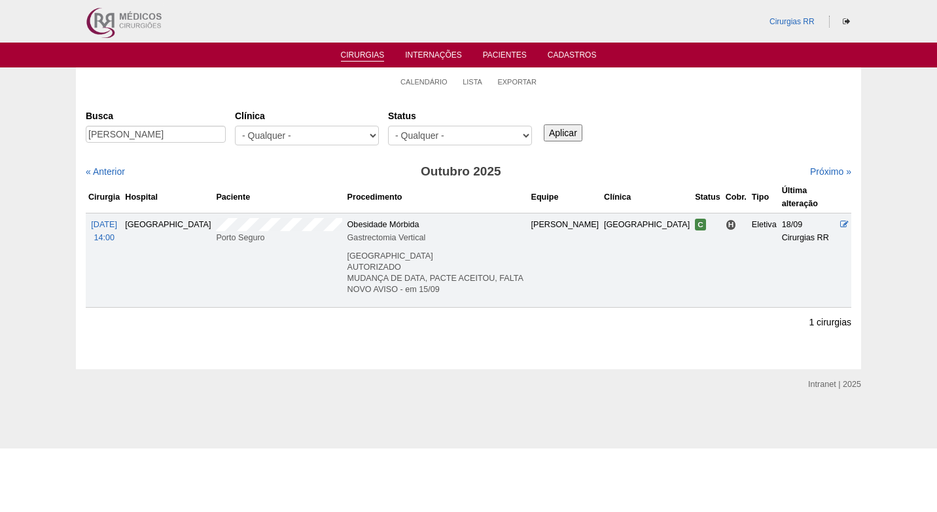
click at [681, 129] on div "Busca [PERSON_NAME] [GEOGRAPHIC_DATA] - Qualquer - 6R Alphaville Assunção Barti…" at bounding box center [468, 128] width 765 height 47
drag, startPoint x: 88, startPoint y: 135, endPoint x: 225, endPoint y: 140, distance: 137.5
click at [225, 140] on input "[PERSON_NAME]" at bounding box center [156, 134] width 140 height 17
paste input "[PERSON_NAME]"
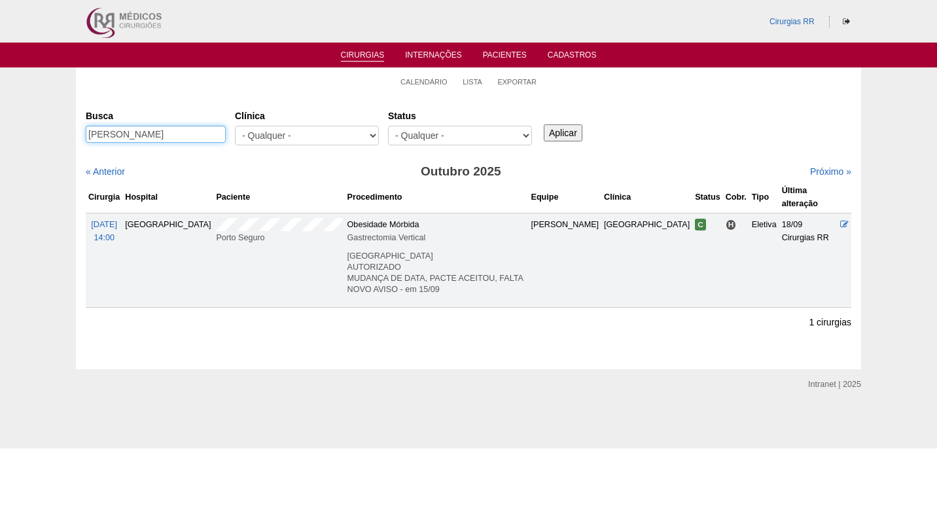
type input "[PERSON_NAME]"
click at [557, 128] on input "Aplicar" at bounding box center [563, 132] width 39 height 17
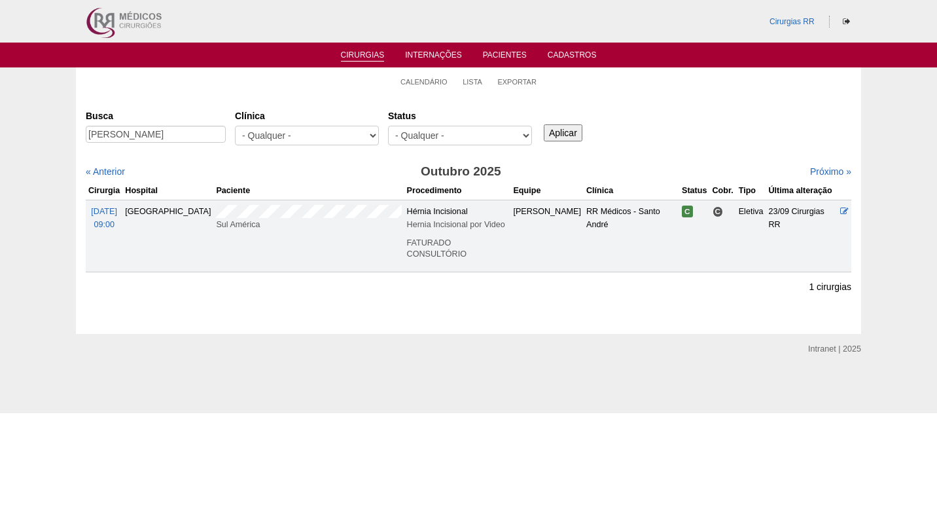
click at [680, 160] on div "Busca [PERSON_NAME] [GEOGRAPHIC_DATA] - Qualquer - 6R Alphaville Assunção Barti…" at bounding box center [468, 188] width 765 height 167
click at [678, 159] on div "Busca [PERSON_NAME] [GEOGRAPHIC_DATA] - Qualquer - 6R Alphaville Assunção Barti…" at bounding box center [468, 188] width 765 height 167
drag, startPoint x: 88, startPoint y: 133, endPoint x: 238, endPoint y: 130, distance: 149.9
click at [238, 130] on div "Busca [PERSON_NAME] [GEOGRAPHIC_DATA] - Qualquer - 6R Alphaville Assunção Barti…" at bounding box center [468, 128] width 765 height 47
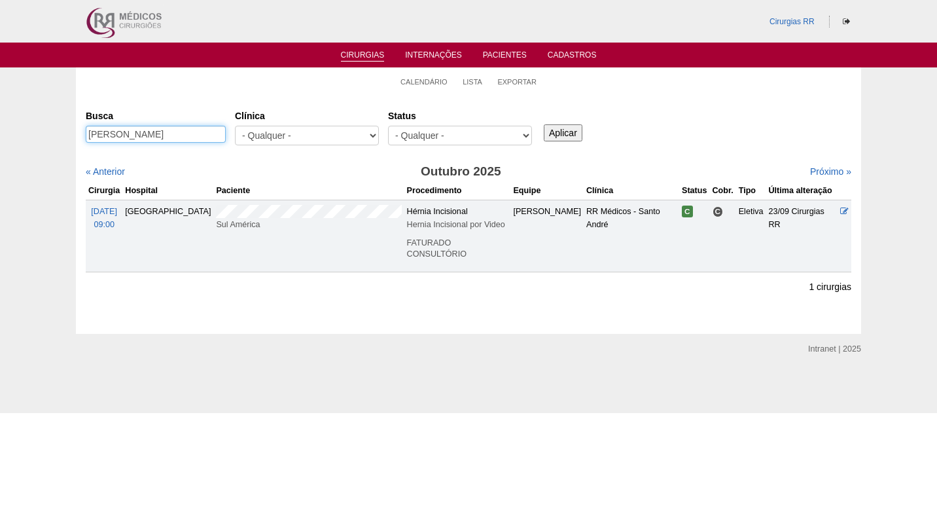
paste input "[PERSON_NAME]"
type input "[PERSON_NAME]"
click at [568, 133] on input "Aplicar" at bounding box center [563, 132] width 39 height 17
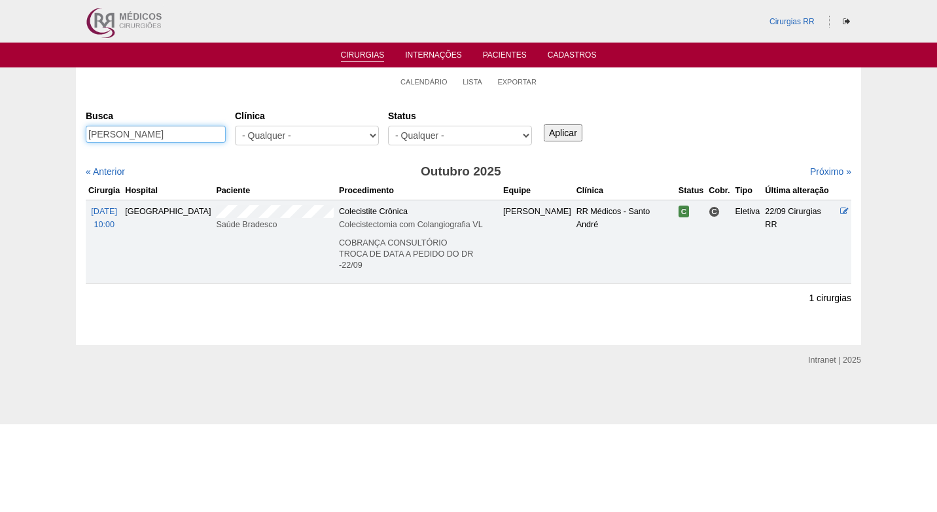
drag, startPoint x: 200, startPoint y: 130, endPoint x: 61, endPoint y: 145, distance: 140.2
click at [61, 145] on div "Calendário Lista Exportar Cirurgias [GEOGRAPHIC_DATA] [PERSON_NAME] [GEOGRAPHIC…" at bounding box center [468, 205] width 937 height 277
paste input "[PERSON_NAME]"
type input "[PERSON_NAME]"
click at [569, 135] on input "Aplicar" at bounding box center [563, 132] width 39 height 17
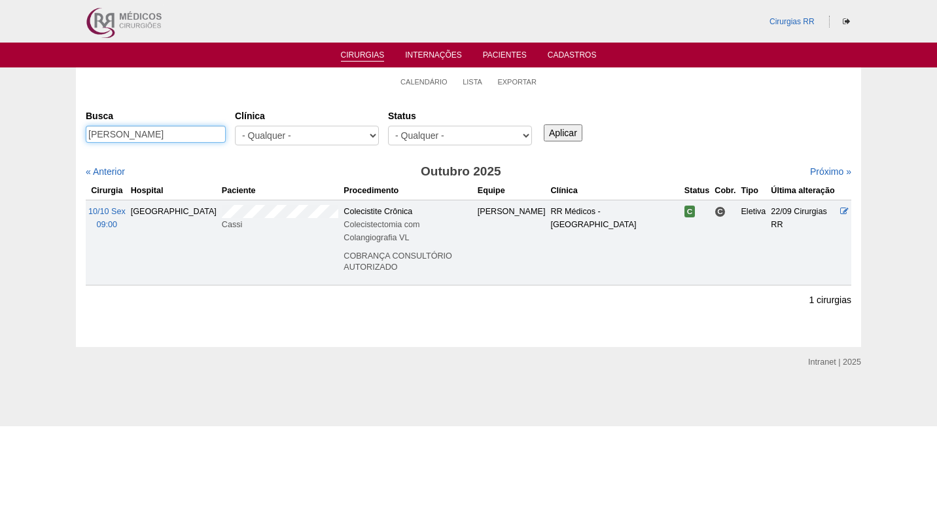
drag, startPoint x: 184, startPoint y: 133, endPoint x: 93, endPoint y: 133, distance: 91.6
click at [93, 133] on input "[PERSON_NAME]" at bounding box center [156, 134] width 140 height 17
paste input "[PERSON_NAME]"
click at [95, 134] on input "[PERSON_NAME]" at bounding box center [156, 134] width 140 height 17
type input "[PERSON_NAME]"
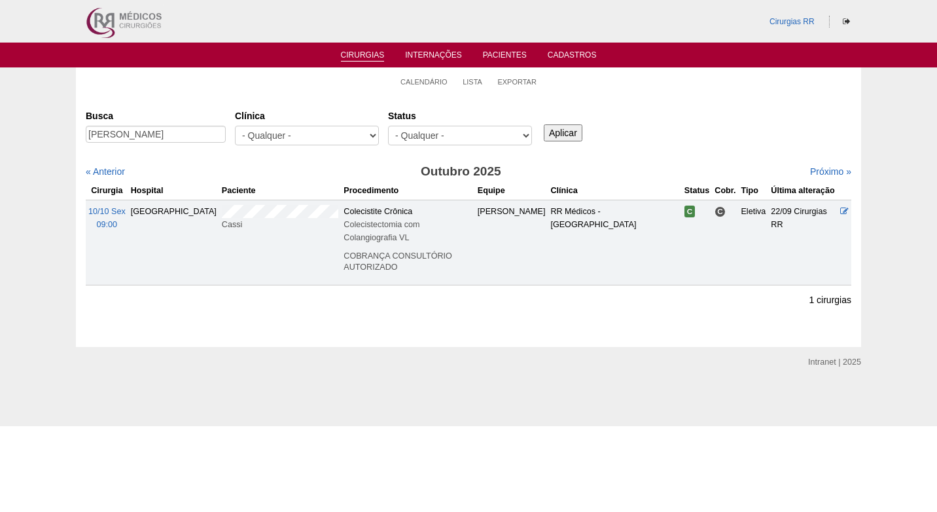
click at [565, 129] on input "Aplicar" at bounding box center [563, 132] width 39 height 17
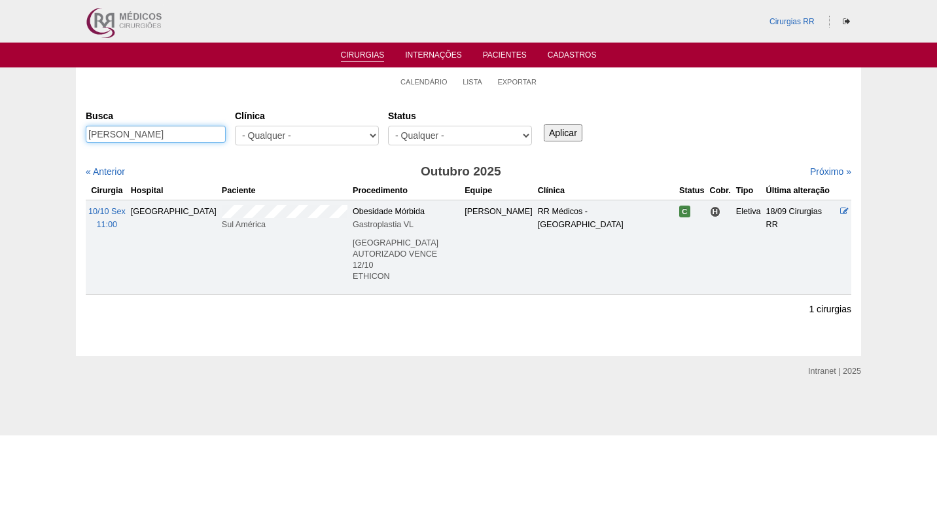
drag, startPoint x: 184, startPoint y: 134, endPoint x: 56, endPoint y: 139, distance: 128.3
click at [56, 139] on div "Calendário Lista Exportar Cirurgias Busca Gabriela Maria Barreiro Clínica - Qua…" at bounding box center [468, 211] width 937 height 289
paste input "Ielida Lins da Silva"
type input "Ielida Lins da Silva"
click at [557, 132] on input "Aplicar" at bounding box center [563, 132] width 39 height 17
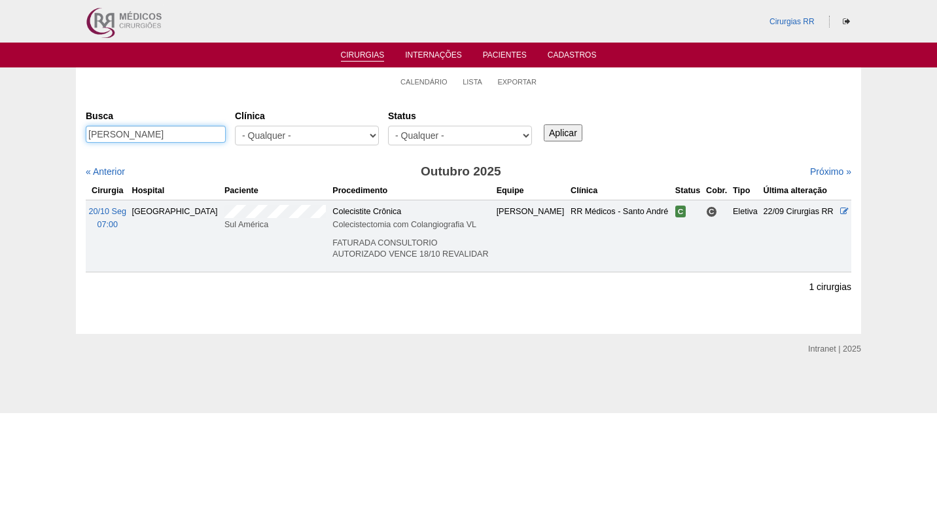
drag, startPoint x: 170, startPoint y: 132, endPoint x: 69, endPoint y: 133, distance: 101.4
click at [69, 133] on div "Calendário Lista Exportar Cirurgias Busca Ielida Lins da Silva Clínica - Qualqu…" at bounding box center [468, 200] width 937 height 266
paste input "Nayara Martins Barbos"
type input "Nayara Martins Barbosa"
click at [557, 124] on input "Aplicar" at bounding box center [563, 132] width 39 height 17
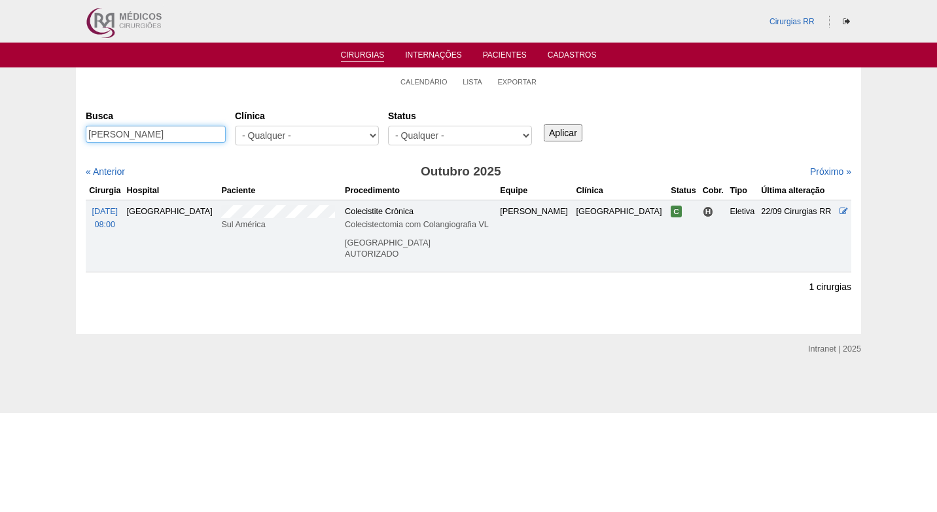
drag, startPoint x: 196, startPoint y: 133, endPoint x: 55, endPoint y: 133, distance: 140.7
click at [55, 133] on div "Calendário Lista Exportar Cirurgias Busca Nayara Martins Barbosa Clínica - Qual…" at bounding box center [468, 200] width 937 height 266
paste input "Gabriela Freitas da Silv"
type input "[PERSON_NAME]"
click at [562, 130] on input "Aplicar" at bounding box center [563, 132] width 39 height 17
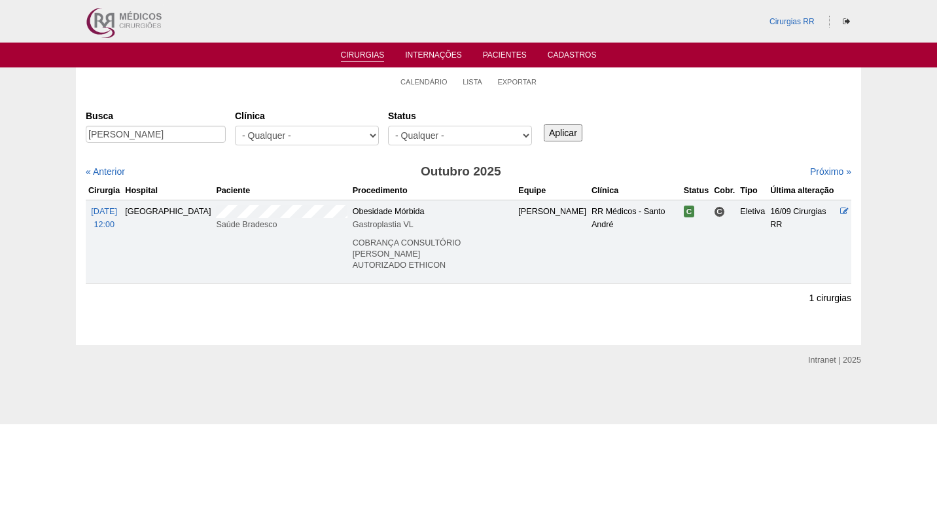
click at [779, 96] on div "Cirurgias [GEOGRAPHIC_DATA] [PERSON_NAME] [GEOGRAPHIC_DATA] - Qualquer - 6R Alp…" at bounding box center [468, 220] width 785 height 250
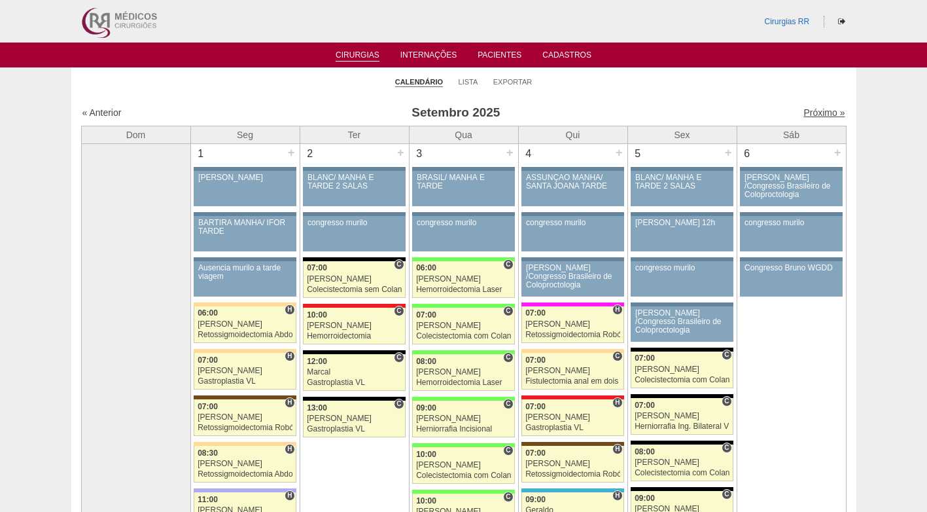
click at [811, 110] on link "Próximo »" at bounding box center [823, 112] width 41 height 10
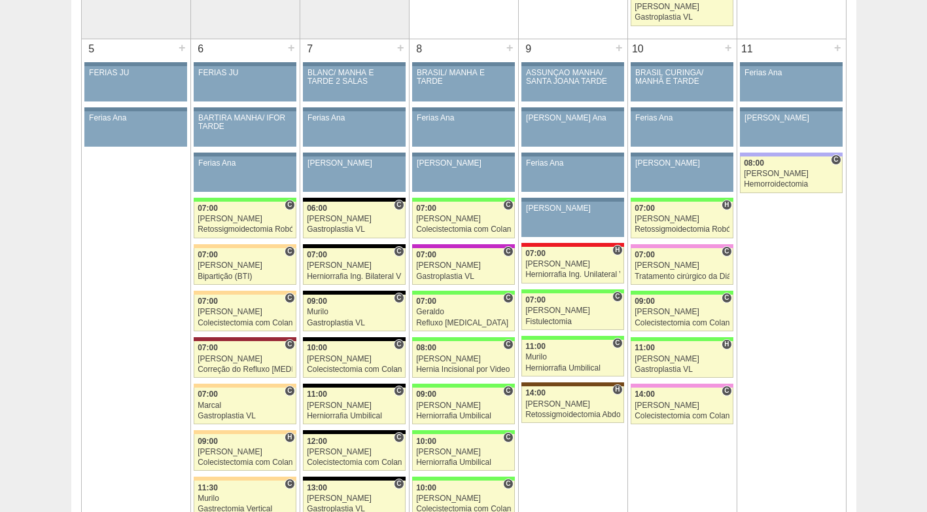
scroll to position [654, 0]
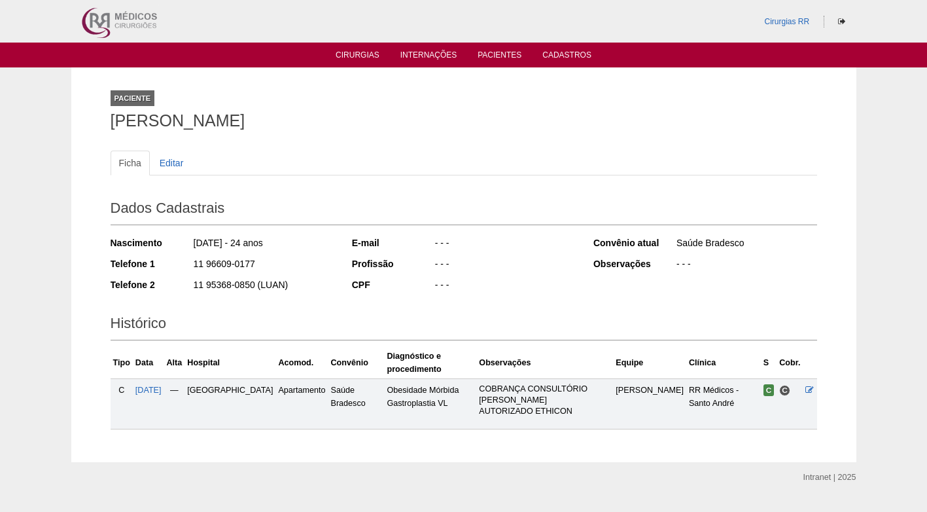
drag, startPoint x: 269, startPoint y: 261, endPoint x: 192, endPoint y: 261, distance: 76.5
click at [192, 261] on div "11 96609-0177" at bounding box center [263, 265] width 142 height 16
copy div "11 96609-0177"
click at [391, 134] on div "Paciente GABRIELA FREITAS DA SILVA" at bounding box center [464, 107] width 707 height 60
drag, startPoint x: 366, startPoint y: 117, endPoint x: 86, endPoint y: 135, distance: 280.6
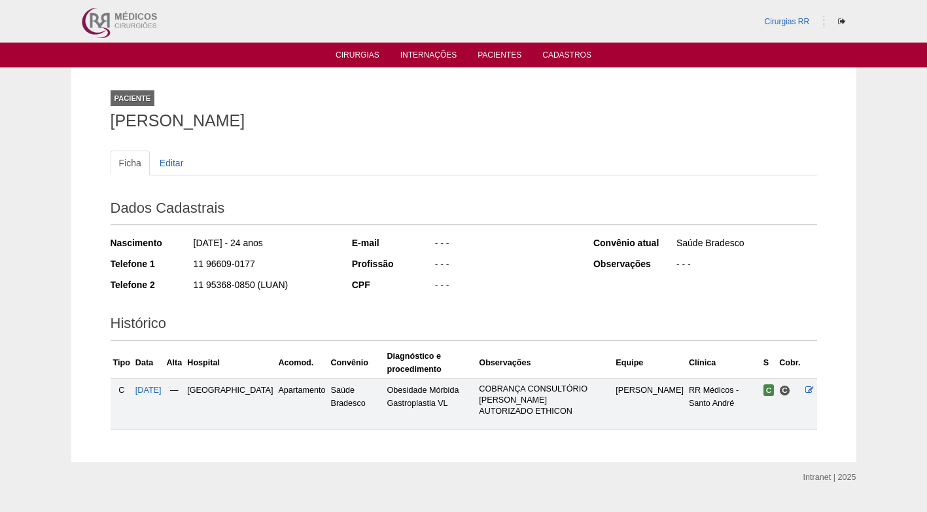
click at [86, 135] on div "Paciente GABRIELA FREITAS DA SILVA Ficha Editar Dados Cadastrais Nascimento 20/…" at bounding box center [463, 264] width 785 height 395
copy h1 "GABRIELA FREITAS DA SILVA"
click at [439, 156] on ul "Ficha Editar" at bounding box center [464, 162] width 707 height 25
drag, startPoint x: 248, startPoint y: 118, endPoint x: 56, endPoint y: 73, distance: 196.9
click at [238, 118] on h1 "GABRIELA FREITAS DA SILVA" at bounding box center [464, 121] width 707 height 16
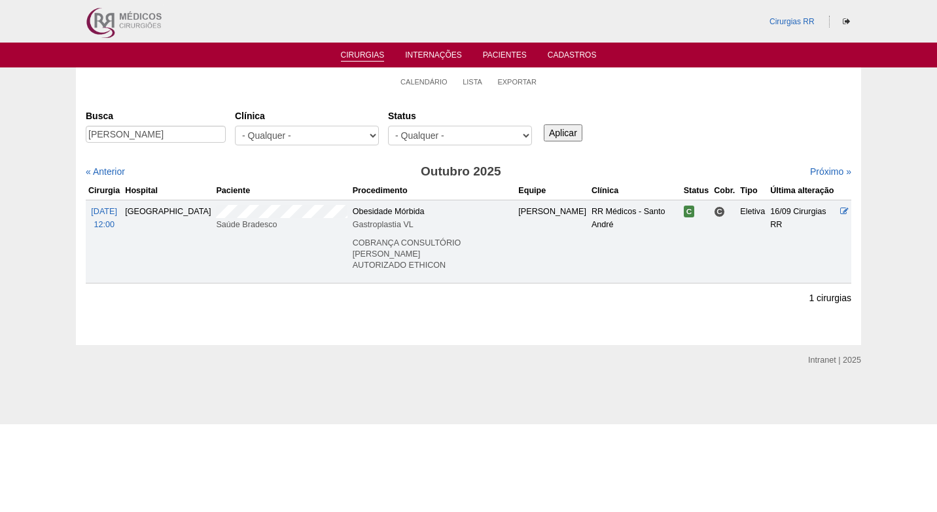
click at [324, 84] on ul "Calendário Lista Exportar" at bounding box center [468, 80] width 785 height 27
click at [252, 172] on div "« Anterior" at bounding box center [178, 171] width 184 height 13
click at [259, 172] on div "« Anterior" at bounding box center [178, 171] width 184 height 13
drag, startPoint x: 110, startPoint y: 141, endPoint x: 88, endPoint y: 142, distance: 21.6
click at [88, 142] on input "[PERSON_NAME]" at bounding box center [156, 134] width 140 height 17
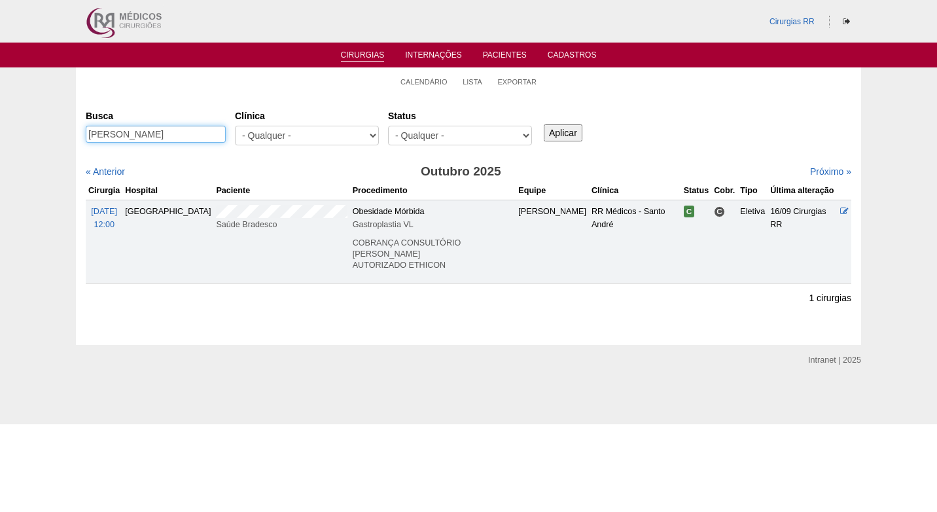
paste input "[PERSON_NAME]"
type input "[PERSON_NAME]"
click at [548, 131] on input "Aplicar" at bounding box center [563, 132] width 39 height 17
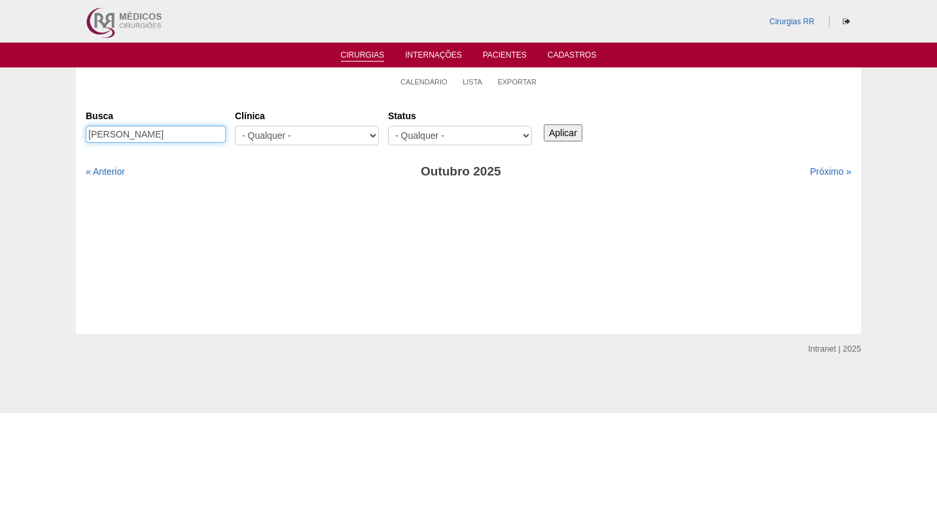
scroll to position [0, 45]
drag, startPoint x: 158, startPoint y: 132, endPoint x: 228, endPoint y: 133, distance: 70.7
click at [228, 133] on div "Busca [PERSON_NAME]" at bounding box center [160, 127] width 149 height 44
type input "[PERSON_NAME]"
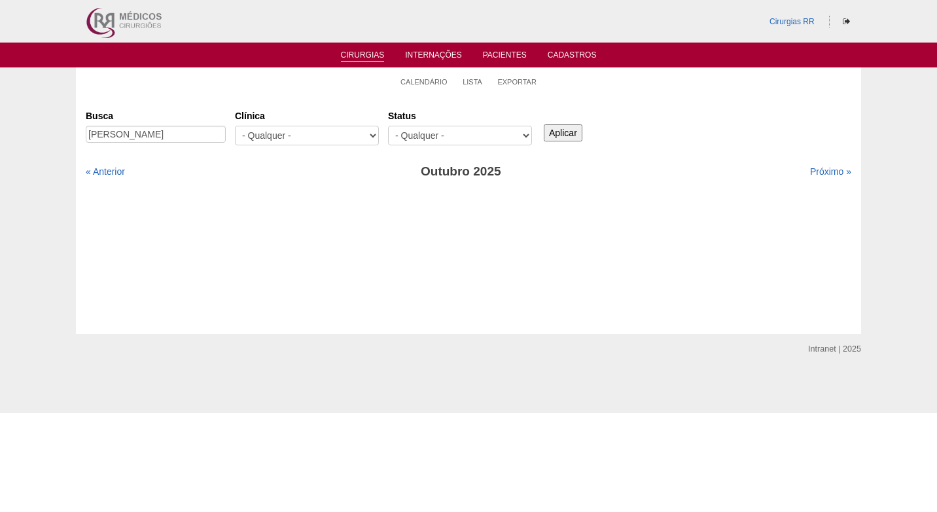
click at [555, 131] on input "Aplicar" at bounding box center [563, 132] width 39 height 17
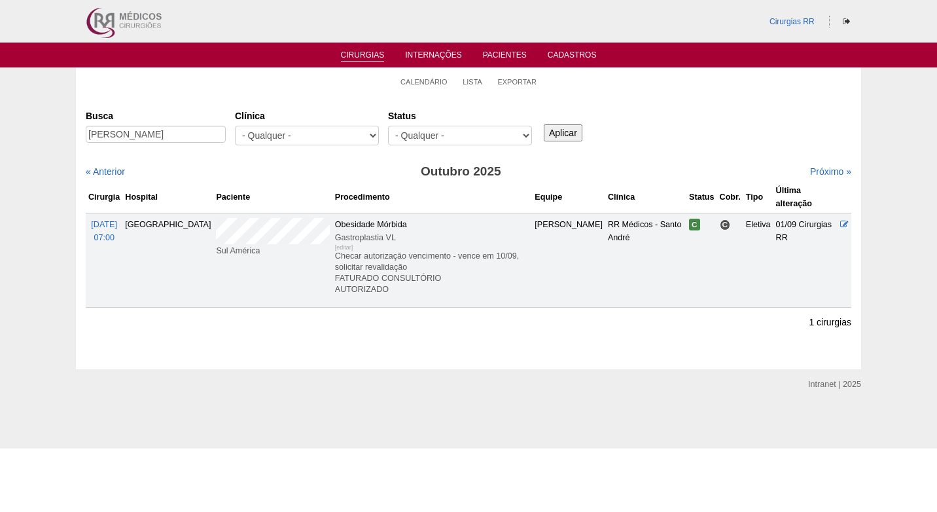
click at [222, 101] on div "Cirurgias Busca Clicia Aparecida Clínica - Qualquer - 6R Alphaville Assunção Ba…" at bounding box center [468, 232] width 785 height 274
paste input "Rui de Oliveir"
drag, startPoint x: 171, startPoint y: 130, endPoint x: 73, endPoint y: 133, distance: 98.9
click at [73, 133] on div "Calendário Lista Exportar Cirurgias [GEOGRAPHIC_DATA] [PERSON_NAME] [GEOGRAPHIC…" at bounding box center [468, 218] width 937 height 302
type input "[PERSON_NAME]"
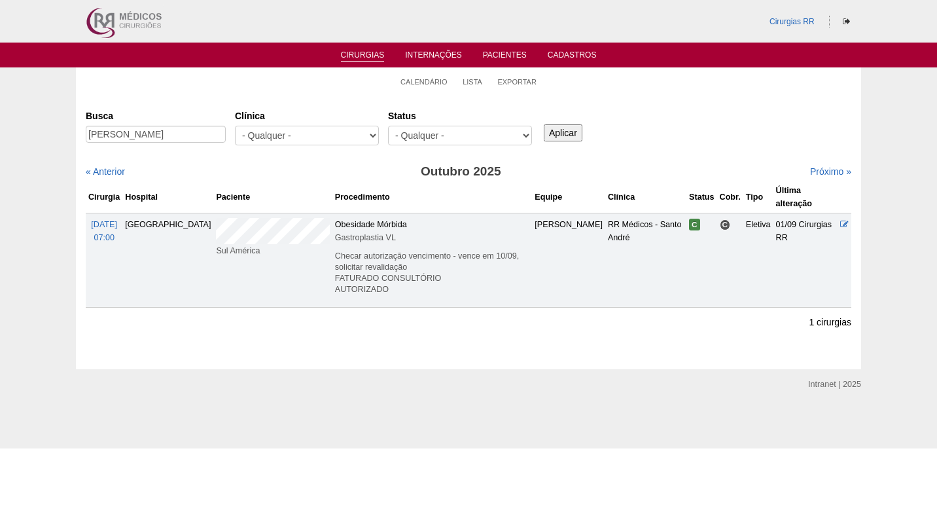
click at [568, 131] on input "Aplicar" at bounding box center [563, 132] width 39 height 17
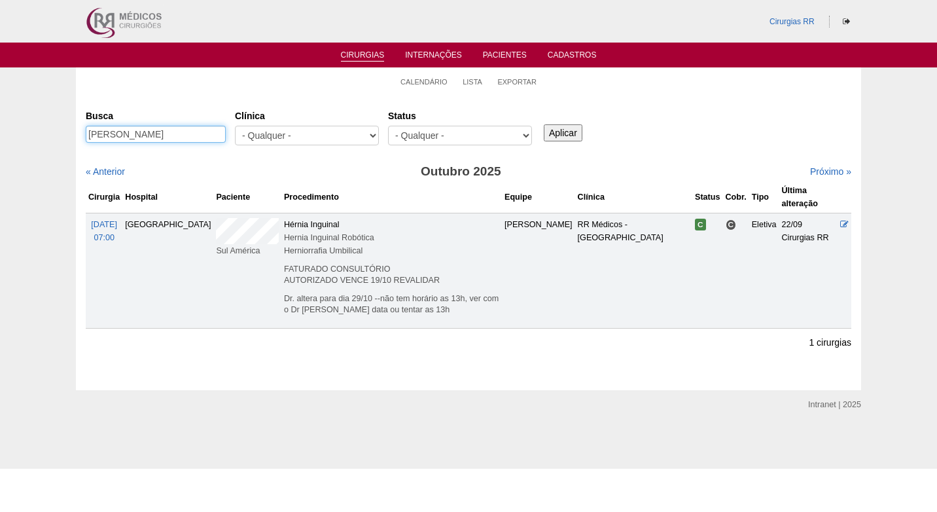
drag, startPoint x: 176, startPoint y: 134, endPoint x: 46, endPoint y: 141, distance: 129.7
click at [46, 141] on div "Calendário Lista Exportar Cirurgias [GEOGRAPHIC_DATA] [PERSON_NAME] [GEOGRAPHIC…" at bounding box center [468, 228] width 937 height 322
paste input "[PERSON_NAME]"
type input "[PERSON_NAME]"
click at [567, 135] on input "Aplicar" at bounding box center [563, 132] width 39 height 17
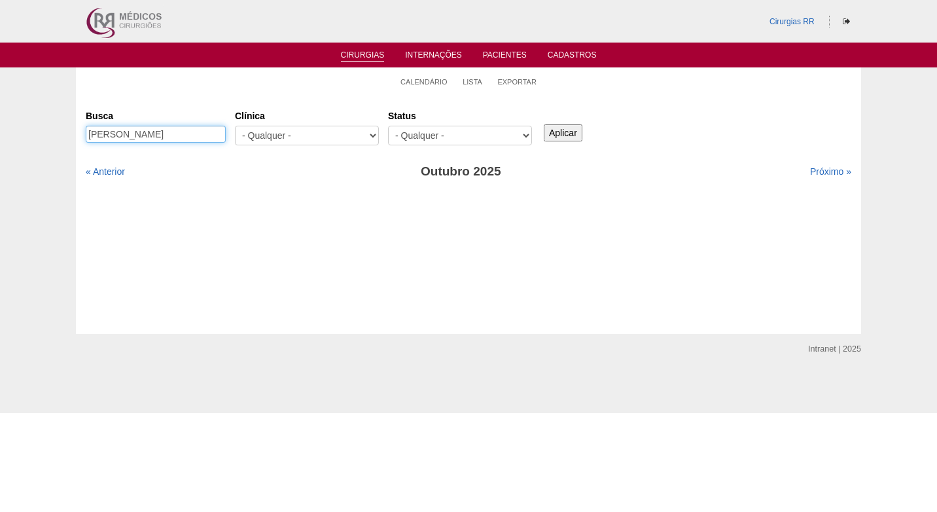
drag, startPoint x: 189, startPoint y: 135, endPoint x: 138, endPoint y: 137, distance: 51.1
click at [138, 137] on input "[PERSON_NAME]" at bounding box center [156, 134] width 140 height 17
type input "[PERSON_NAME]"
click at [576, 124] on input "Aplicar" at bounding box center [563, 132] width 39 height 17
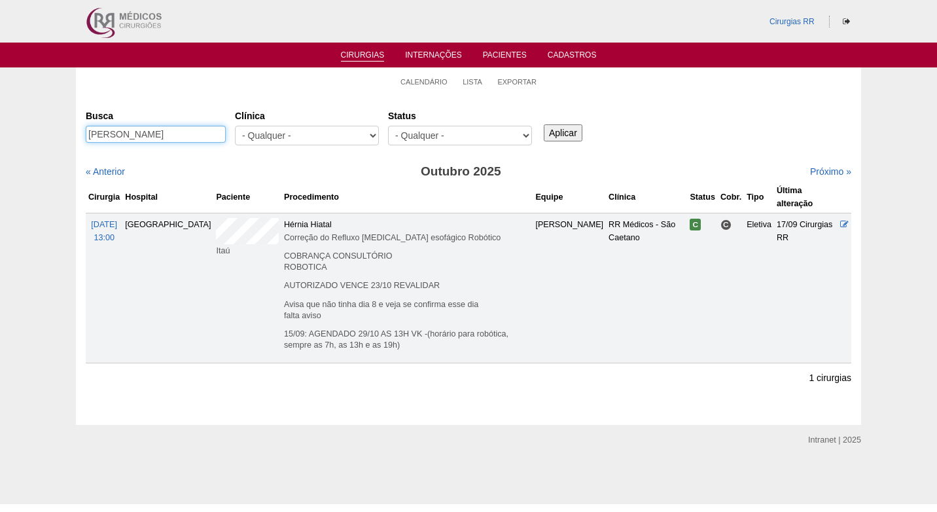
drag, startPoint x: 160, startPoint y: 136, endPoint x: 50, endPoint y: 137, distance: 109.9
click at [50, 137] on div "Calendário Lista Exportar Cirurgias Busca Deivis Costa Clínica - Qualquer - 6R …" at bounding box center [468, 245] width 937 height 357
paste input "Sabrina de Oliveira Mendes"
type input "Sabrina de Oliveira Mendes"
click at [566, 134] on input "Aplicar" at bounding box center [563, 132] width 39 height 17
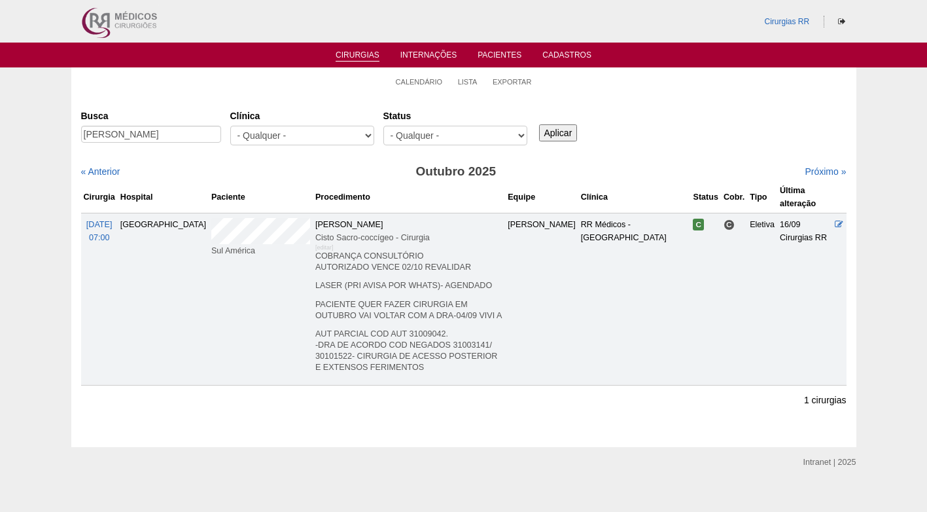
click at [686, 129] on div "Busca Sabrina de Oliveira Mendes Clínica - Qualquer - 6R Alphaville Assunção Ba…" at bounding box center [463, 128] width 765 height 47
click at [841, 225] on icon at bounding box center [839, 224] width 9 height 9
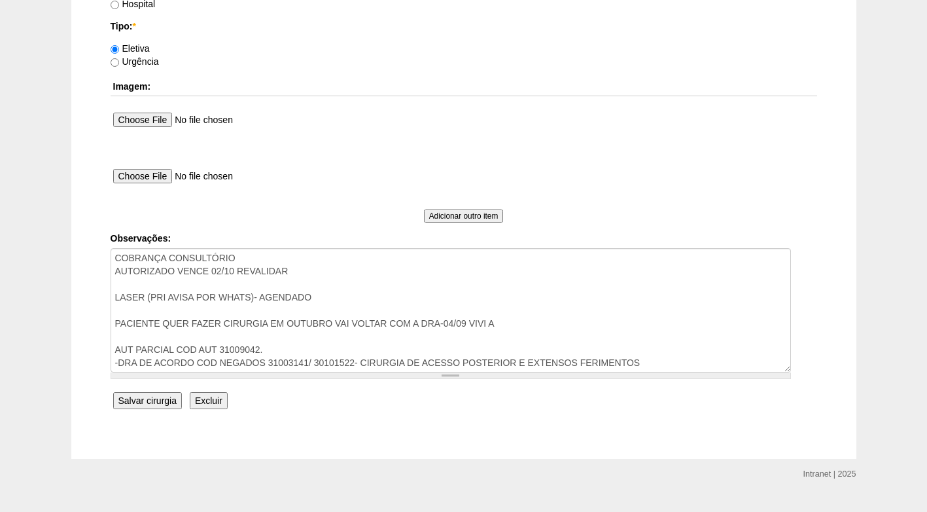
scroll to position [1227, 0]
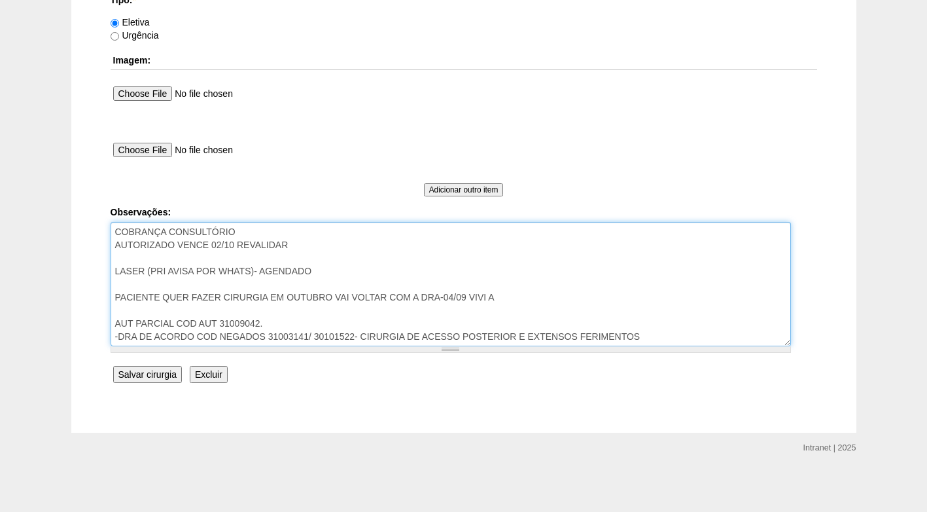
click at [322, 317] on textarea "COBRANÇA CONSULTÓRIO AUTORIZADO VENCE 02/10 REVALIDAR LASER (PRI AVISA POR WHAT…" at bounding box center [451, 284] width 680 height 124
click at [318, 256] on textarea "COBRANÇA CONSULTÓRIO AUTORIZADO VENCE 02/10 REVALIDAR LASER (PRI AVISA POR WHAT…" at bounding box center [451, 284] width 680 height 124
click at [320, 267] on textarea "COBRANÇA CONSULTÓRIO AUTORIZADO VENCE 02/10 REVALIDAR LASER (PRI AVISA POR WHAT…" at bounding box center [451, 284] width 680 height 124
click at [531, 298] on textarea "COBRANÇA CONSULTÓRIO AUTORIZADO VENCE 02/10 REVALIDAR LASER (PRI AVISA POR WHAT…" at bounding box center [451, 284] width 680 height 124
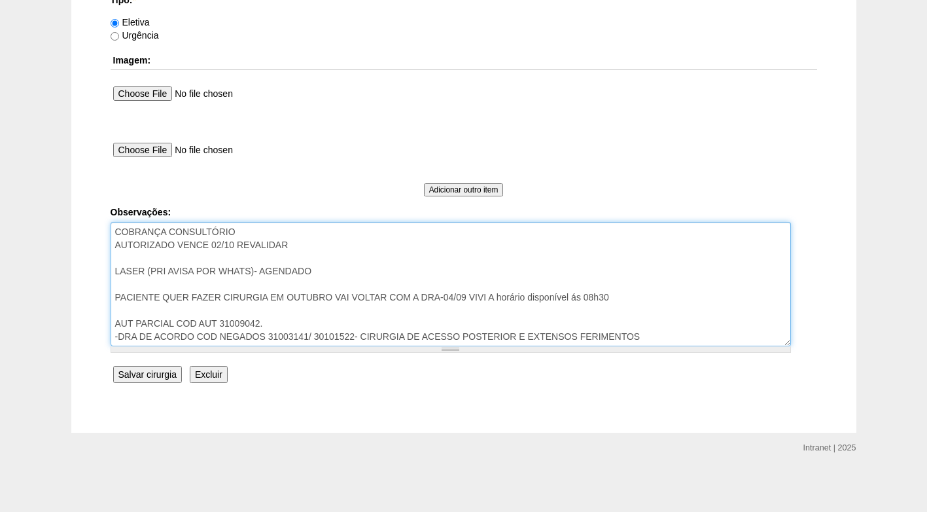
click at [497, 296] on textarea "COBRANÇA CONSULTÓRIO AUTORIZADO VENCE 02/10 REVALIDAR LASER (PRI AVISA POR WHAT…" at bounding box center [451, 284] width 680 height 124
click at [620, 294] on textarea "COBRANÇA CONSULTÓRIO AUTORIZADO VENCE 02/10 REVALIDAR LASER (PRI AVISA POR WHAT…" at bounding box center [451, 284] width 680 height 124
type textarea "COBRANÇA CONSULTÓRIO AUTORIZADO VENCE 02/10 REVALIDAR LASER (PRI AVISA POR WHAT…"
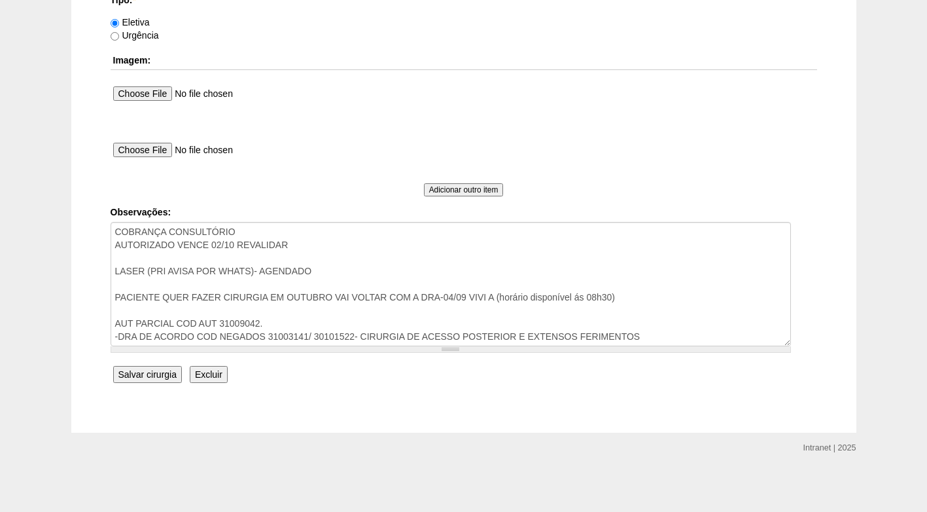
click at [152, 371] on input "Salvar cirurgia" at bounding box center [147, 374] width 69 height 17
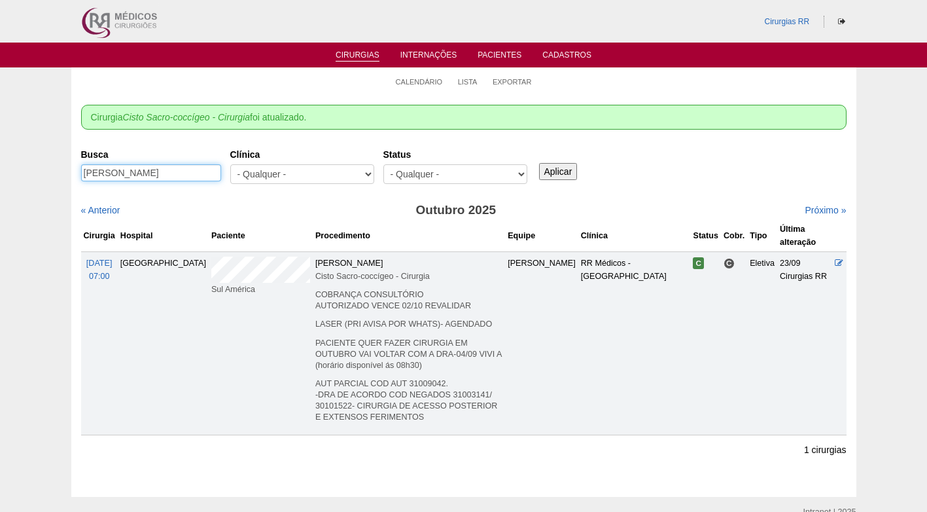
drag, startPoint x: 205, startPoint y: 173, endPoint x: 41, endPoint y: 177, distance: 164.9
click at [41, 177] on div "Calendário Lista Exportar Cirurgia Cisto Sacro-coccígeo - Cirurgia foi atualiza…" at bounding box center [463, 281] width 927 height 429
paste input "[PERSON_NAME]"
type input "[PERSON_NAME]"
click at [553, 170] on input "Aplicar" at bounding box center [558, 171] width 39 height 17
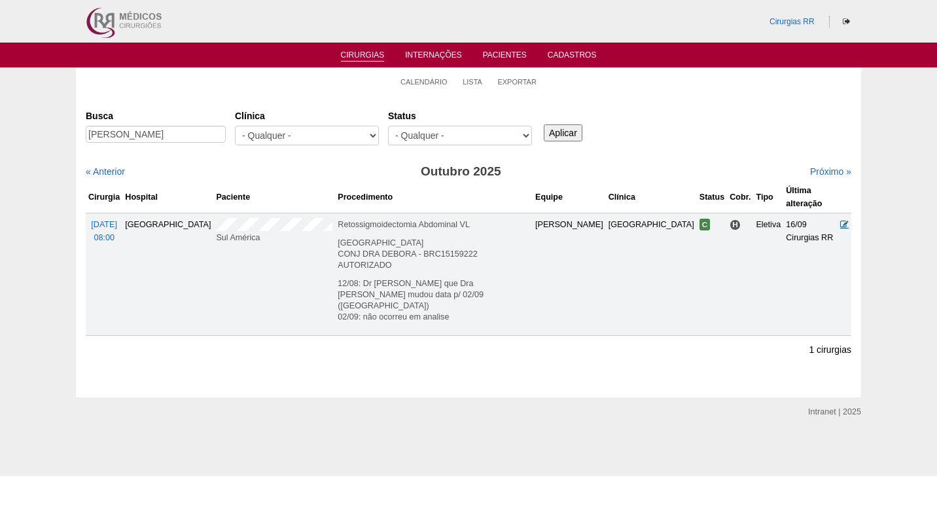
click at [840, 220] on icon at bounding box center [844, 224] width 9 height 9
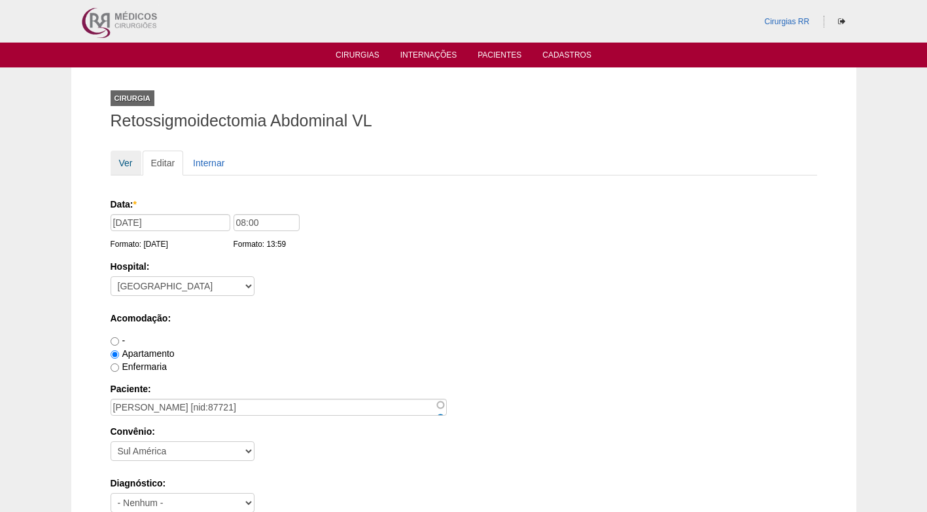
click at [131, 166] on link "Ver" at bounding box center [126, 162] width 31 height 25
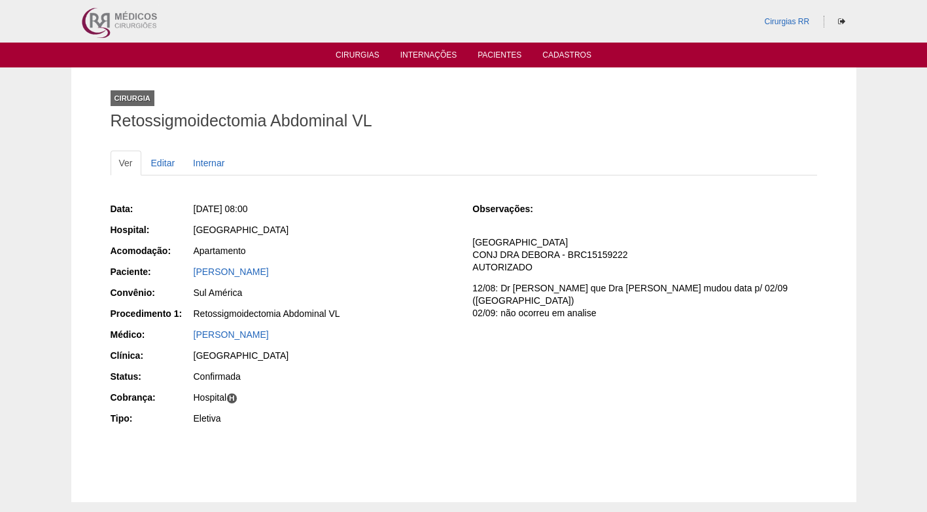
click at [414, 240] on div "Data: [DATE] 08:00 Hospital: [GEOGRAPHIC_DATA] Acomodação: Apartamento Paciente…" at bounding box center [283, 315] width 344 height 235
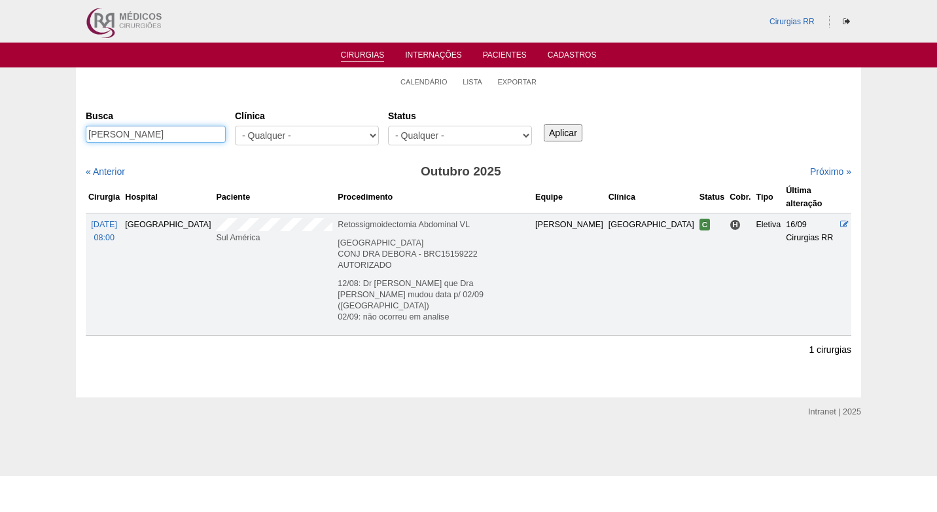
drag, startPoint x: 198, startPoint y: 137, endPoint x: 64, endPoint y: 140, distance: 133.5
click at [64, 140] on div "Calendário Lista Exportar Cirurgias Busca Mariana Henrique Morales Clínica - Qu…" at bounding box center [468, 231] width 937 height 329
paste input "Rodrigo Soar"
type input "[PERSON_NAME]"
click at [562, 136] on input "Aplicar" at bounding box center [563, 132] width 39 height 17
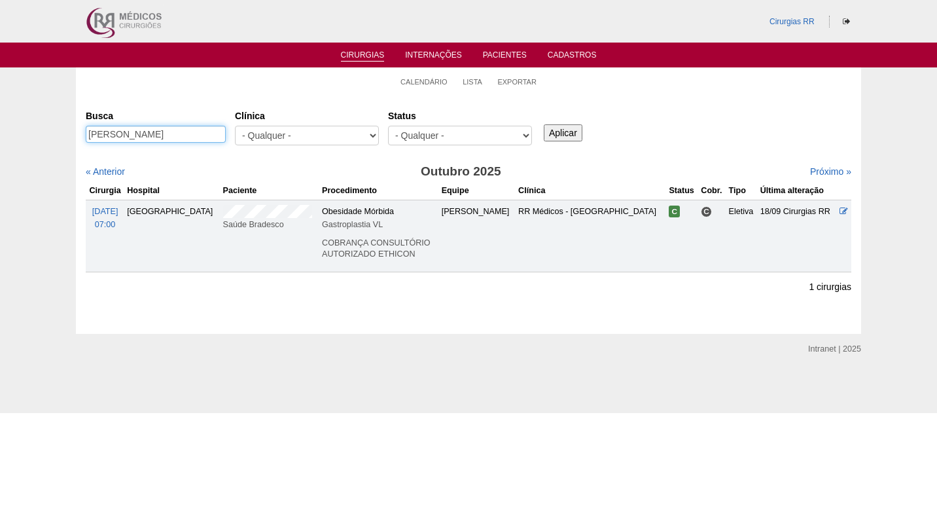
drag, startPoint x: 79, startPoint y: 132, endPoint x: 43, endPoint y: 133, distance: 36.0
click at [43, 133] on div "Calendário Lista Exportar Cirurgias [GEOGRAPHIC_DATA] [PERSON_NAME] [GEOGRAPHIC…" at bounding box center [468, 200] width 937 height 266
paste input "[PERSON_NAME]"
type input "[PERSON_NAME]"
click at [574, 128] on input "Aplicar" at bounding box center [563, 132] width 39 height 17
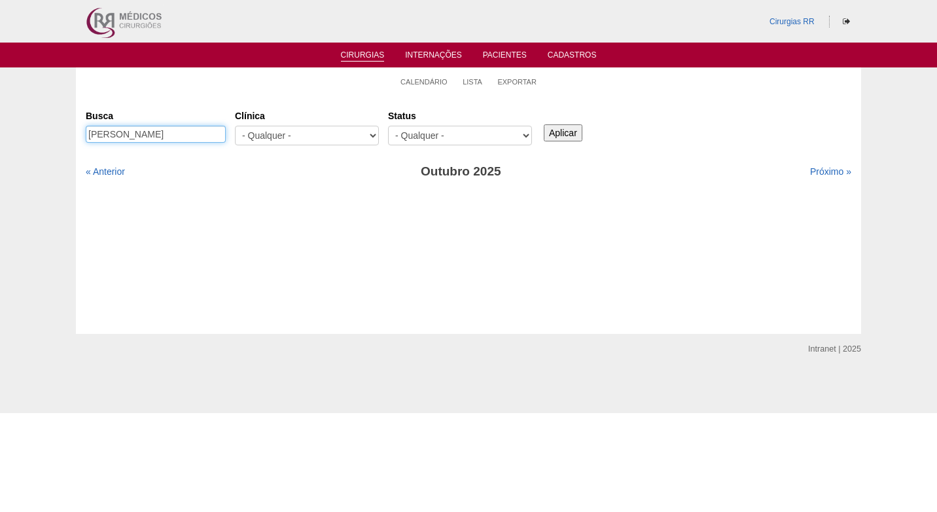
drag, startPoint x: 211, startPoint y: 137, endPoint x: 48, endPoint y: 152, distance: 164.3
click at [48, 152] on div "Calendário Lista Exportar Cirurgias Busca Carin Beatriz Silva Zampaul Clínica -…" at bounding box center [468, 200] width 937 height 266
paste input "Renata dos Santos"
type input "Renata dos Santos"
click at [565, 133] on input "Aplicar" at bounding box center [563, 132] width 39 height 17
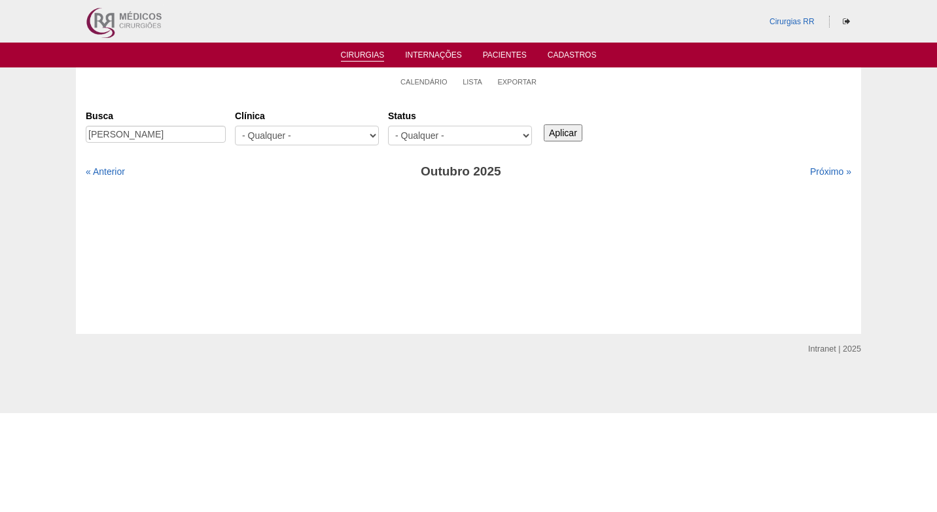
click at [352, 169] on h3 "Outubro 2025" at bounding box center [461, 171] width 383 height 19
drag, startPoint x: 190, startPoint y: 129, endPoint x: 88, endPoint y: 138, distance: 103.1
click at [88, 138] on input "[PERSON_NAME]" at bounding box center [156, 134] width 140 height 17
paste input "[PERSON_NAME]"
type input "[PERSON_NAME]"
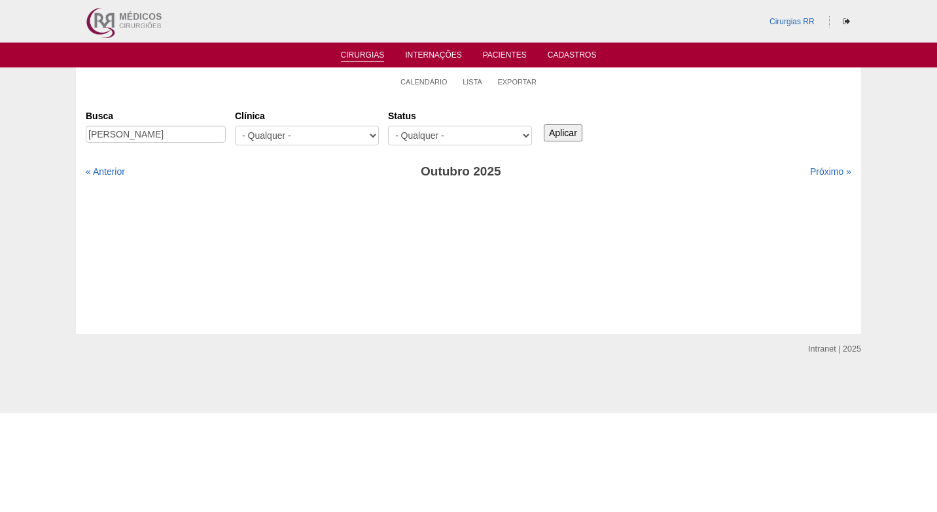
click at [556, 129] on input "Aplicar" at bounding box center [563, 132] width 39 height 17
drag, startPoint x: 161, startPoint y: 135, endPoint x: 14, endPoint y: 132, distance: 146.6
click at [14, 132] on div "Calendário Lista Exportar Cirurgias [GEOGRAPHIC_DATA] [PERSON_NAME] [GEOGRAPHIC…" at bounding box center [468, 200] width 937 height 266
paste input "[PERSON_NAME]"
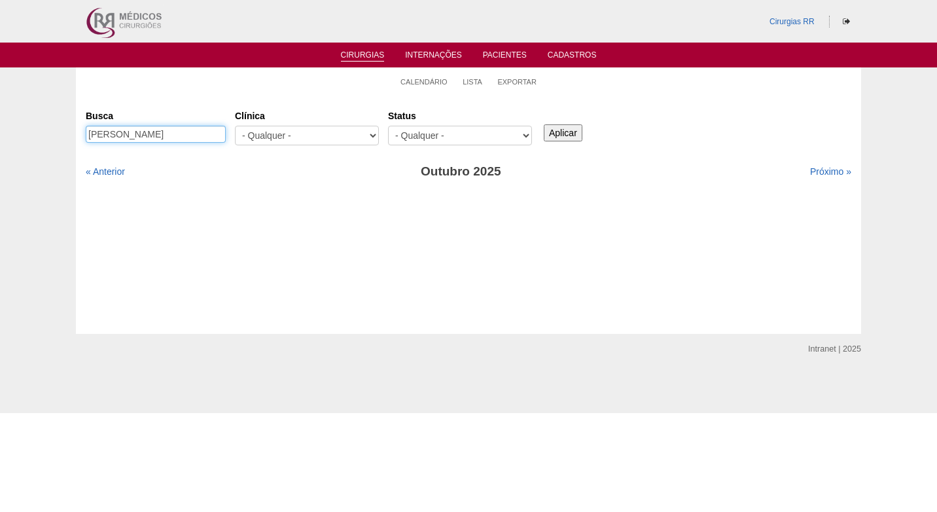
type input "Sabrina Evangelista de Souza Ribeiro"
click at [550, 132] on input "Aplicar" at bounding box center [563, 132] width 39 height 17
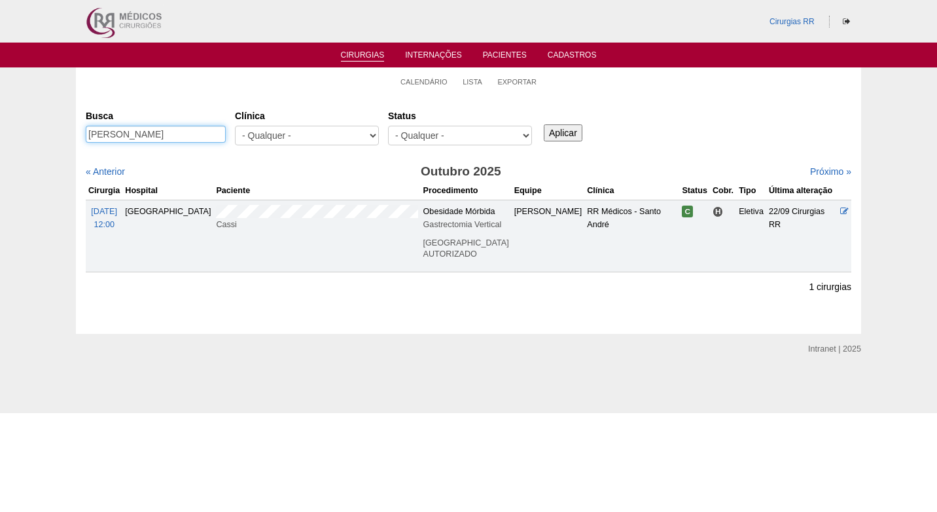
scroll to position [0, 20]
drag, startPoint x: 89, startPoint y: 134, endPoint x: 236, endPoint y: 136, distance: 146.6
click at [236, 136] on div "Busca Sabrina Evangelista de Souza Ribeiro Clínica - Qualquer - 6R Alphaville A…" at bounding box center [468, 128] width 765 height 47
paste input "Renata Bilmayer"
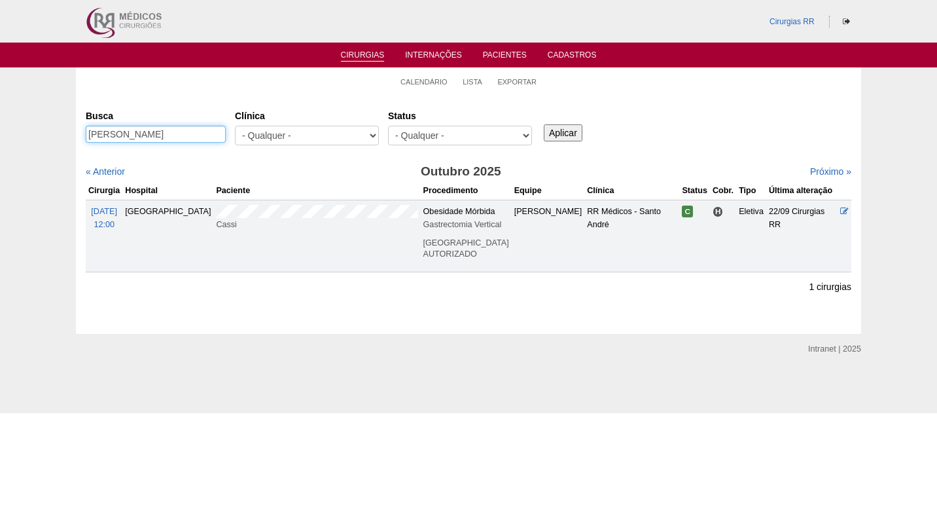
type input "Renata Bilmayer"
click at [553, 135] on input "Aplicar" at bounding box center [563, 132] width 39 height 17
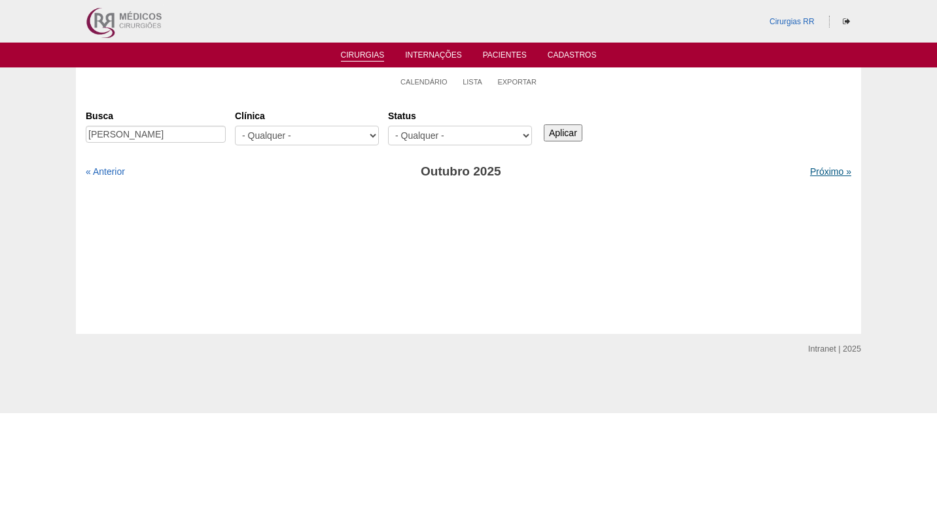
click at [811, 170] on link "Próximo »" at bounding box center [830, 171] width 41 height 10
click at [107, 168] on link "« Anterior" at bounding box center [105, 171] width 39 height 10
drag, startPoint x: 168, startPoint y: 128, endPoint x: 69, endPoint y: 139, distance: 99.4
click at [69, 139] on div "Calendário Lista Exportar Cirurgias [GEOGRAPHIC_DATA] [PERSON_NAME] [GEOGRAPHIC…" at bounding box center [468, 200] width 937 height 266
paste input "[DEMOGRAPHIC_DATA][PERSON_NAME]"
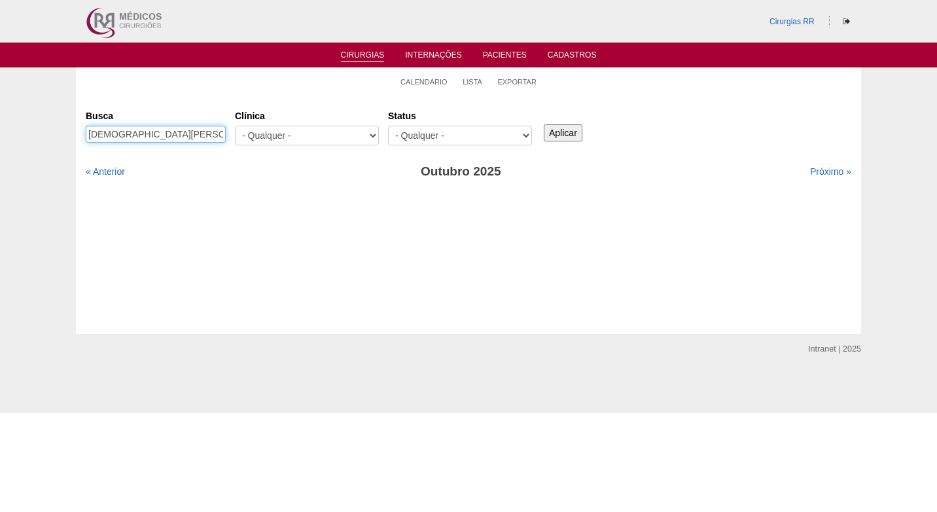
type input "[DEMOGRAPHIC_DATA][PERSON_NAME]"
click at [572, 132] on input "Aplicar" at bounding box center [563, 132] width 39 height 17
click at [830, 169] on link "Próximo »" at bounding box center [830, 171] width 41 height 10
drag, startPoint x: 0, startPoint y: 0, endPoint x: 104, endPoint y: 169, distance: 198.8
click at [104, 169] on link "« Anterior" at bounding box center [105, 171] width 39 height 10
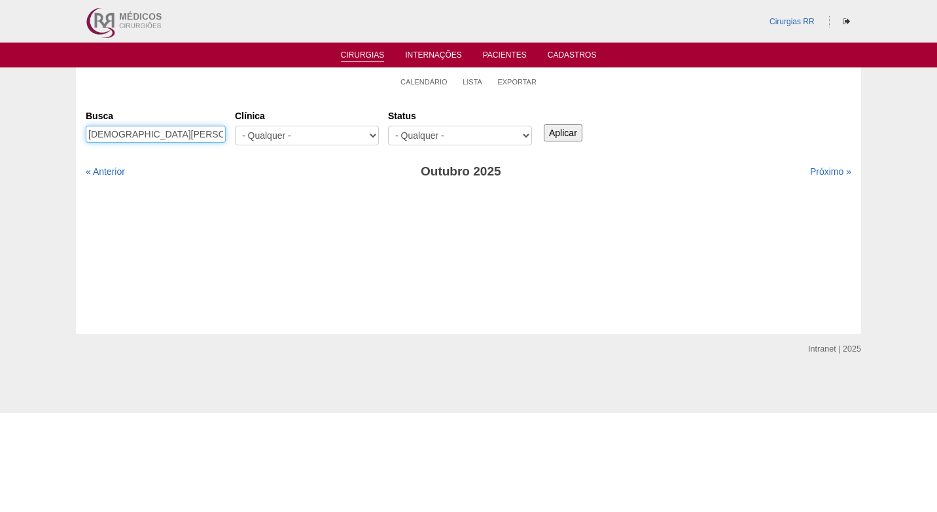
drag, startPoint x: 213, startPoint y: 133, endPoint x: 30, endPoint y: 133, distance: 182.5
click at [30, 133] on div "Calendário Lista Exportar Cirurgias Busca Cristiane Nunes Rosa Gomes Clínica - …" at bounding box center [468, 200] width 937 height 266
paste input "Gabrielly Victoria Ferrari Garsetta"
type input "Gabrielly Victoria Ferrari Garsetta"
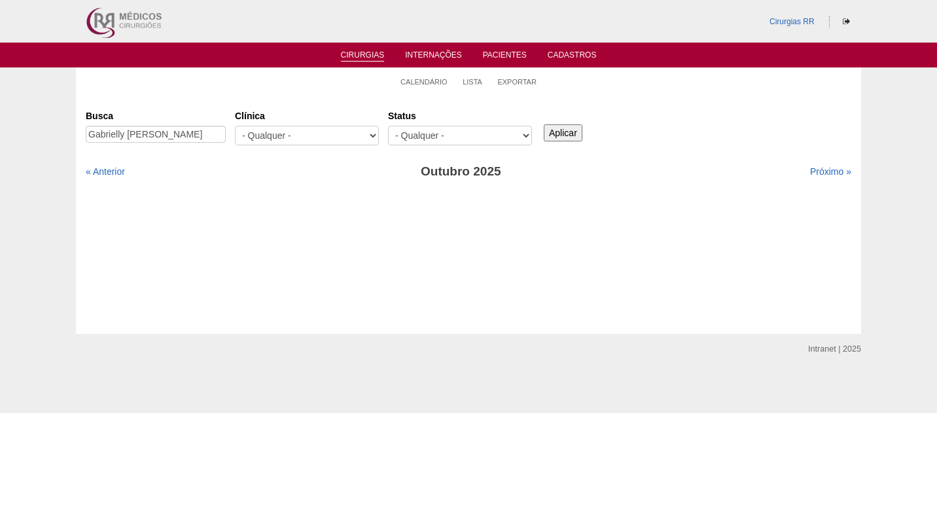
scroll to position [0, 0]
click at [575, 135] on input "Aplicar" at bounding box center [563, 132] width 39 height 17
click at [813, 167] on link "Próximo »" at bounding box center [830, 171] width 41 height 10
